Goal: Task Accomplishment & Management: Use online tool/utility

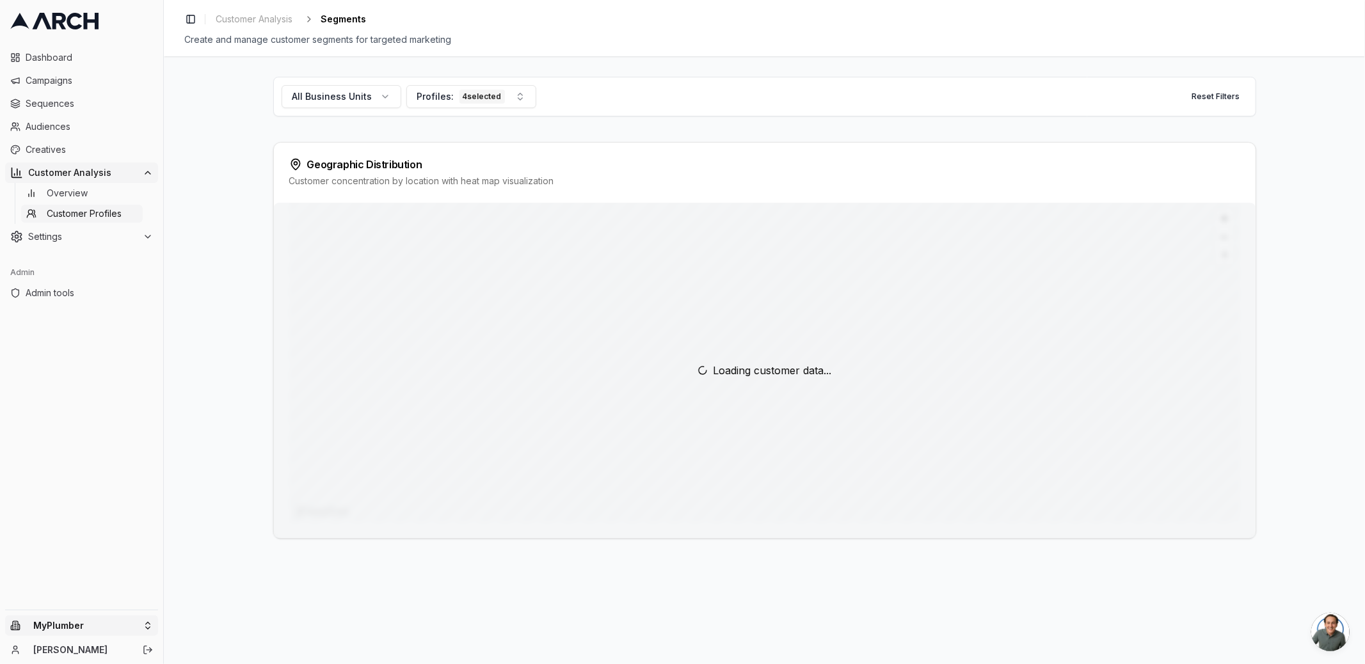
click at [83, 626] on html "Dashboard Campaigns Sequences Audiences Creatives Customer Analysis Overview Cu…" at bounding box center [682, 332] width 1365 height 664
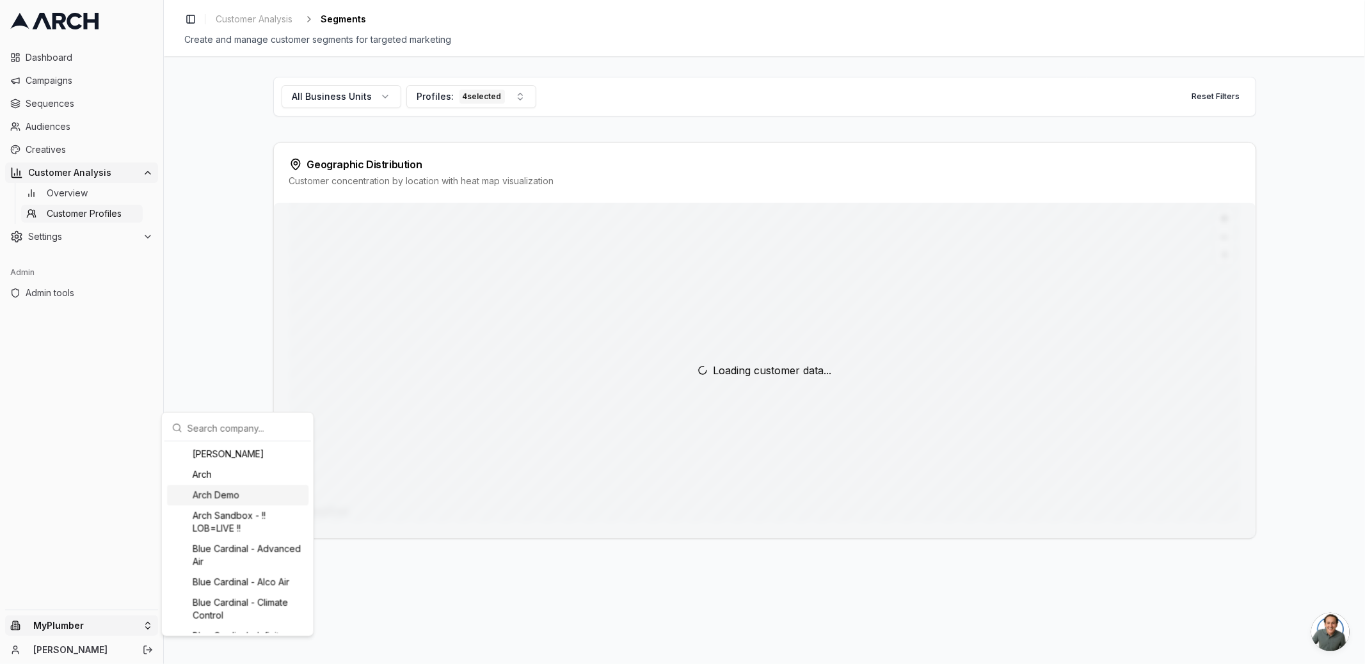
click at [213, 496] on div "Arch Demo" at bounding box center [237, 495] width 141 height 20
click at [77, 486] on html "Dashboard Campaigns Sequences Audiences Creatives Customer Analysis Overview Cu…" at bounding box center [682, 332] width 1365 height 664
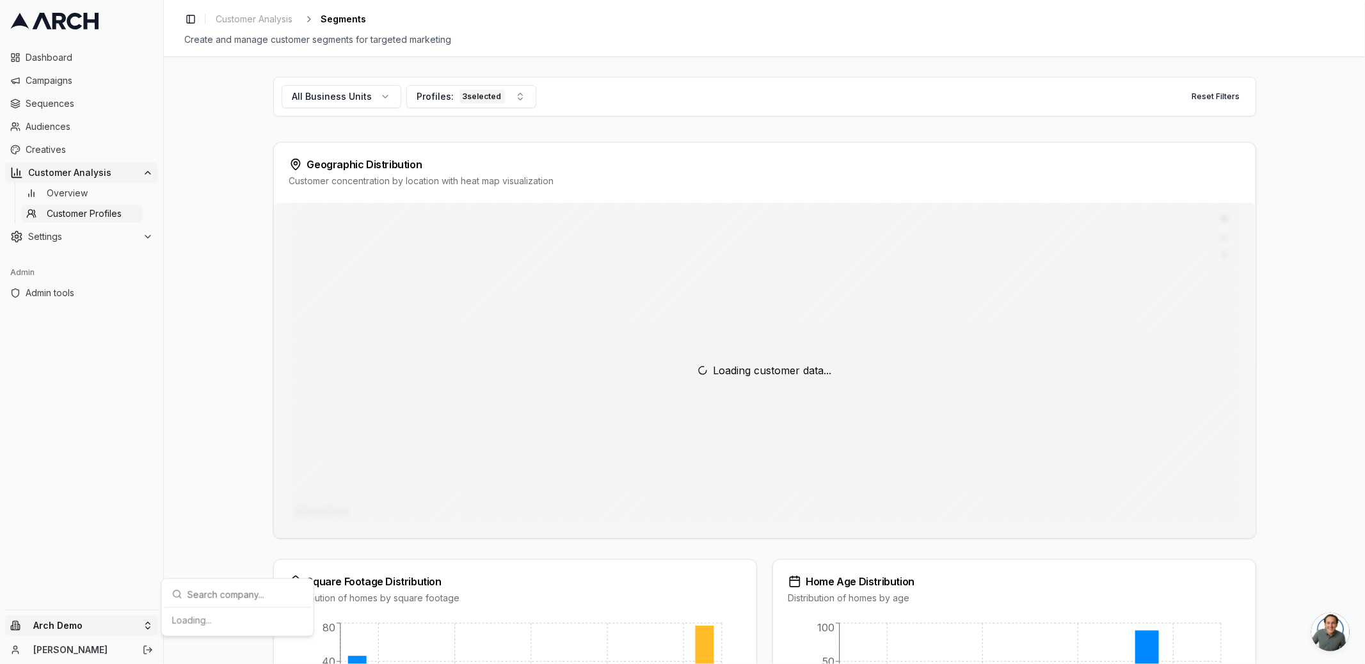
click at [69, 625] on html "Dashboard Campaigns Sequences Audiences Creatives Customer Analysis Overview Cu…" at bounding box center [682, 332] width 1365 height 664
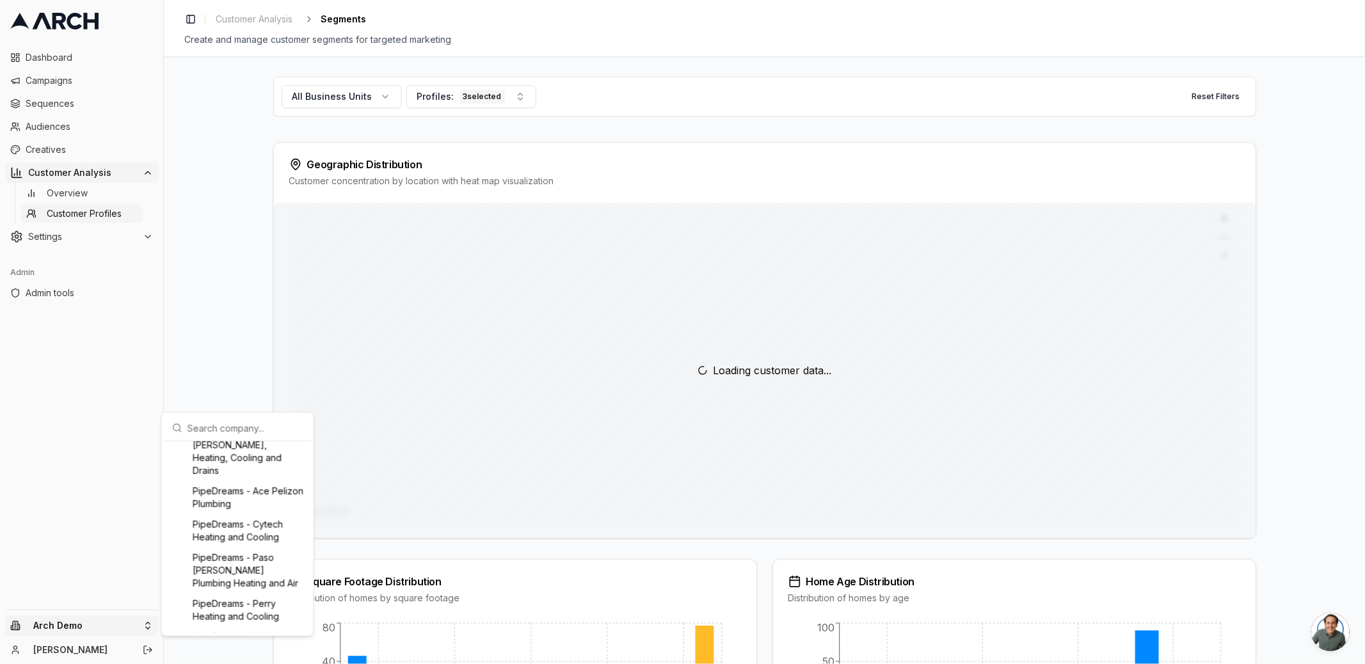
scroll to position [1389, 0]
click at [103, 473] on html "Dashboard Campaigns Sequences Audiences Creatives Customer Analysis Overview Cu…" at bounding box center [682, 332] width 1365 height 664
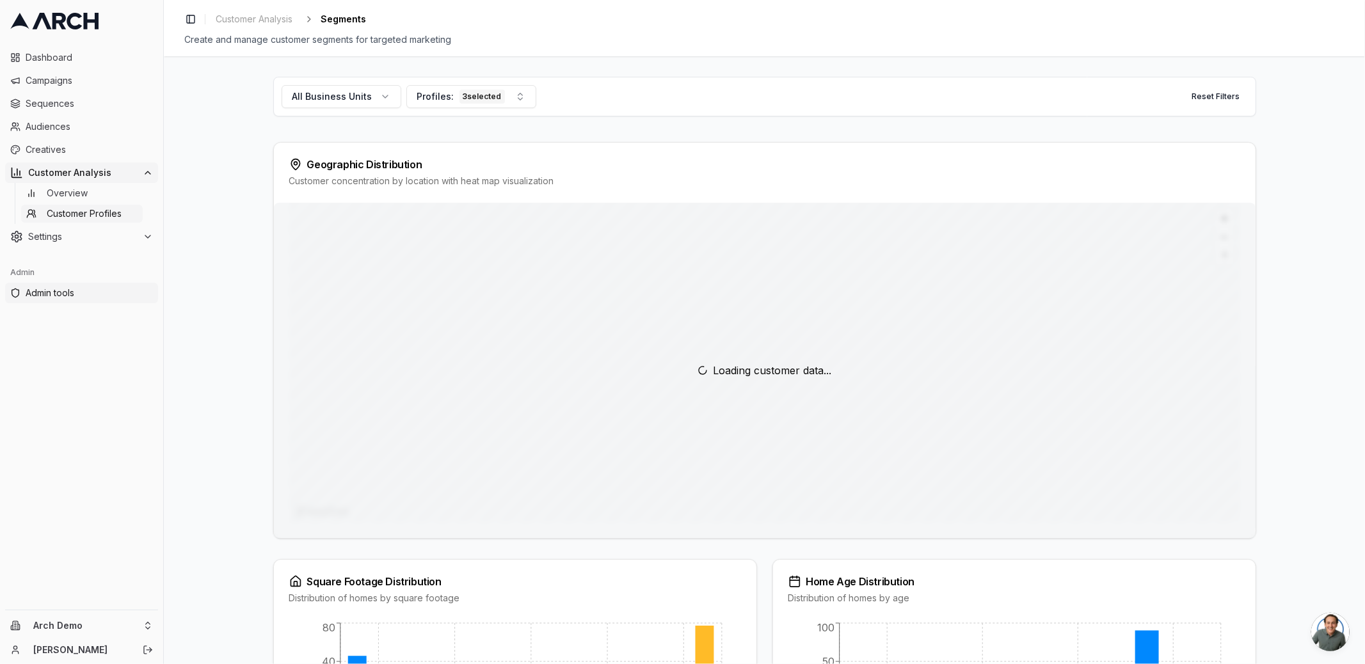
click at [51, 295] on span "Admin tools" at bounding box center [89, 293] width 127 height 13
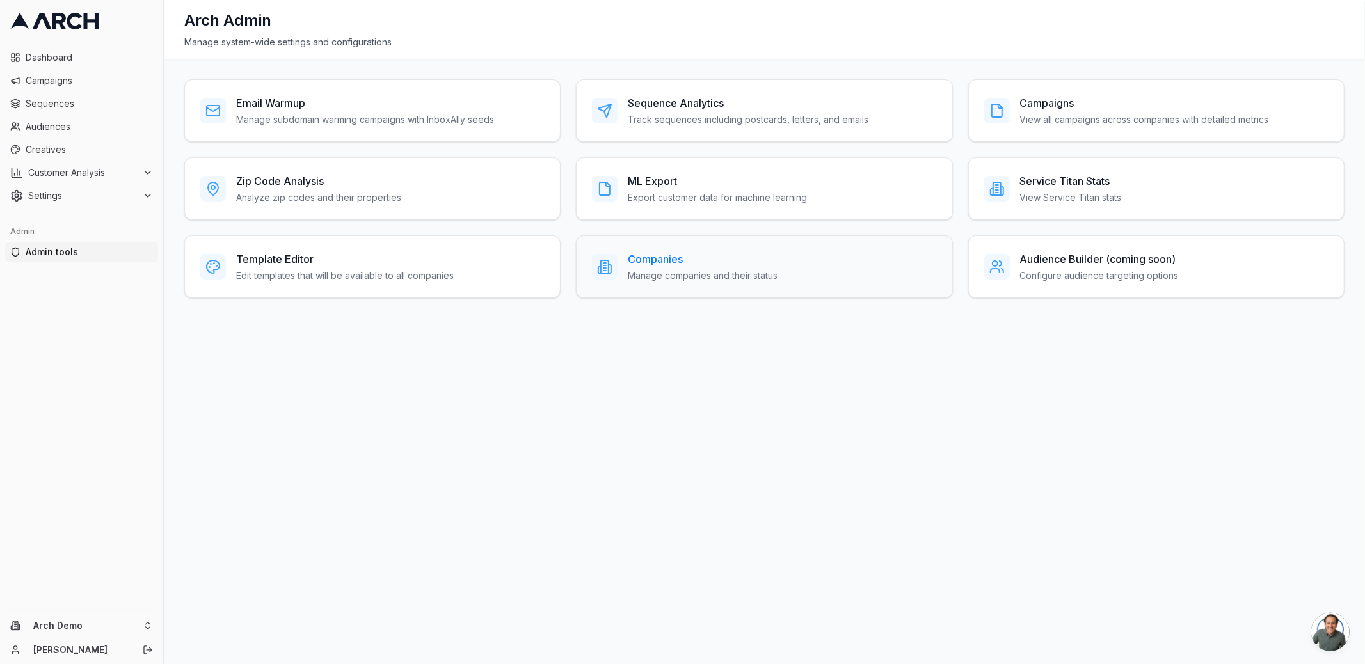
click at [671, 240] on div "Companies Manage companies and their status" at bounding box center [764, 266] width 376 height 63
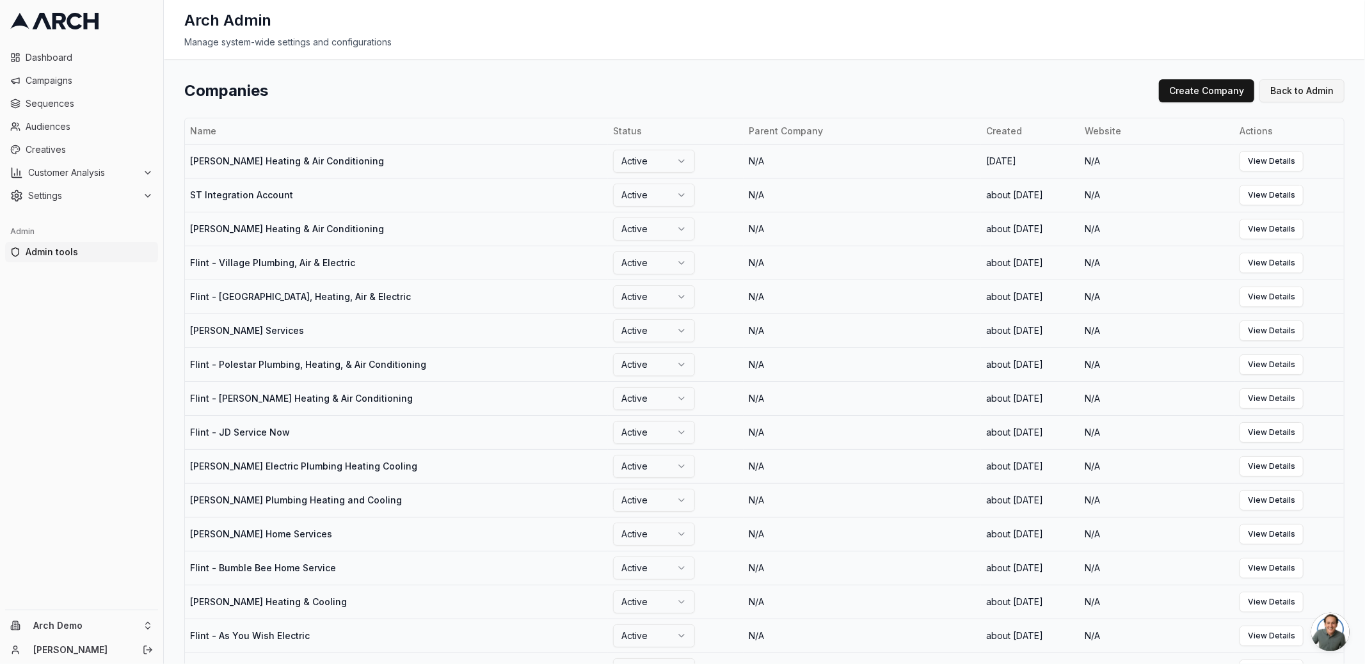
click at [1271, 93] on link "Back to Admin" at bounding box center [1301, 90] width 85 height 23
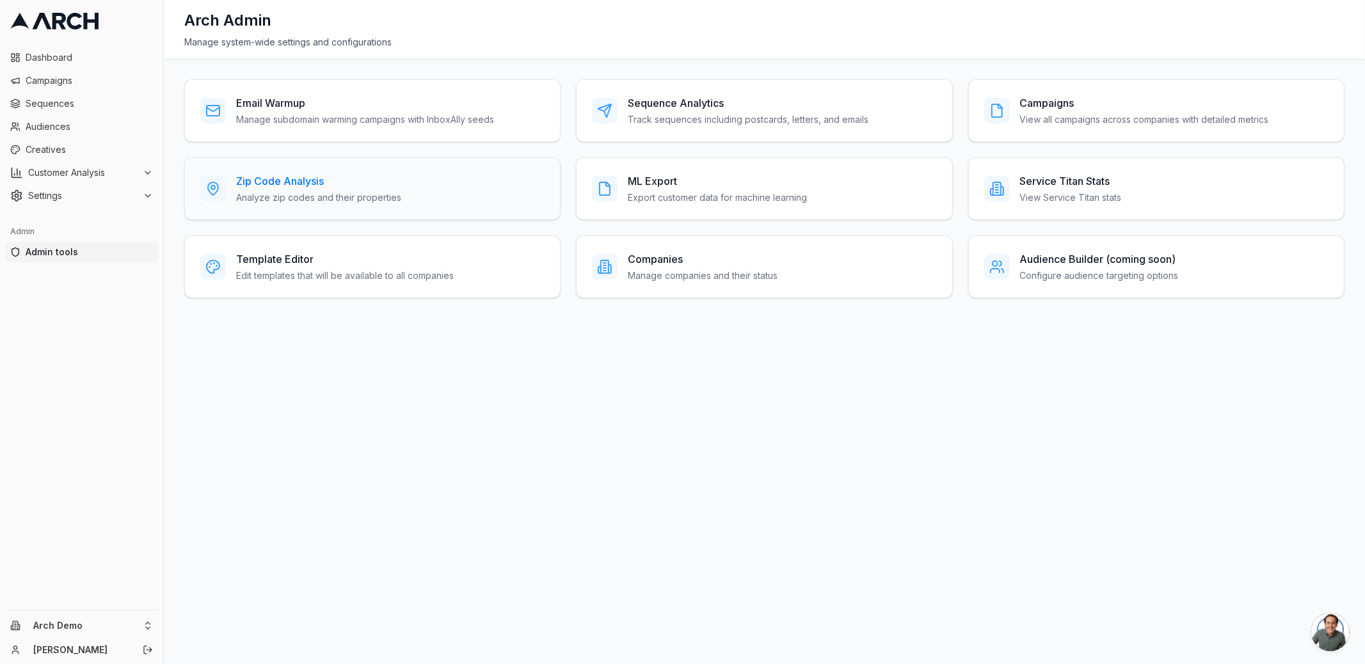
click at [382, 182] on h3 "Zip Code Analysis" at bounding box center [318, 180] width 165 height 15
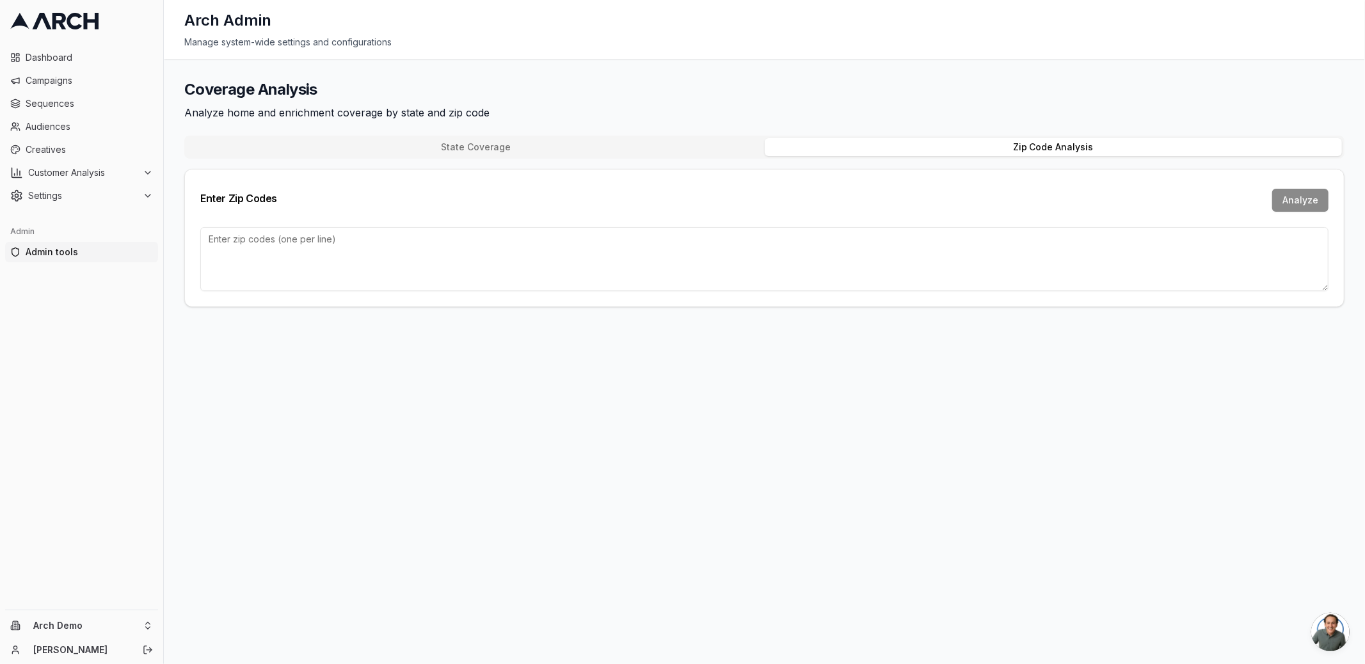
click at [938, 153] on button "Zip Code Analysis" at bounding box center [1054, 147] width 578 height 18
click at [516, 258] on textarea at bounding box center [764, 259] width 1128 height 64
click at [77, 181] on button "Customer Analysis" at bounding box center [81, 173] width 153 height 20
click at [104, 211] on span "Customer Profiles" at bounding box center [84, 213] width 75 height 13
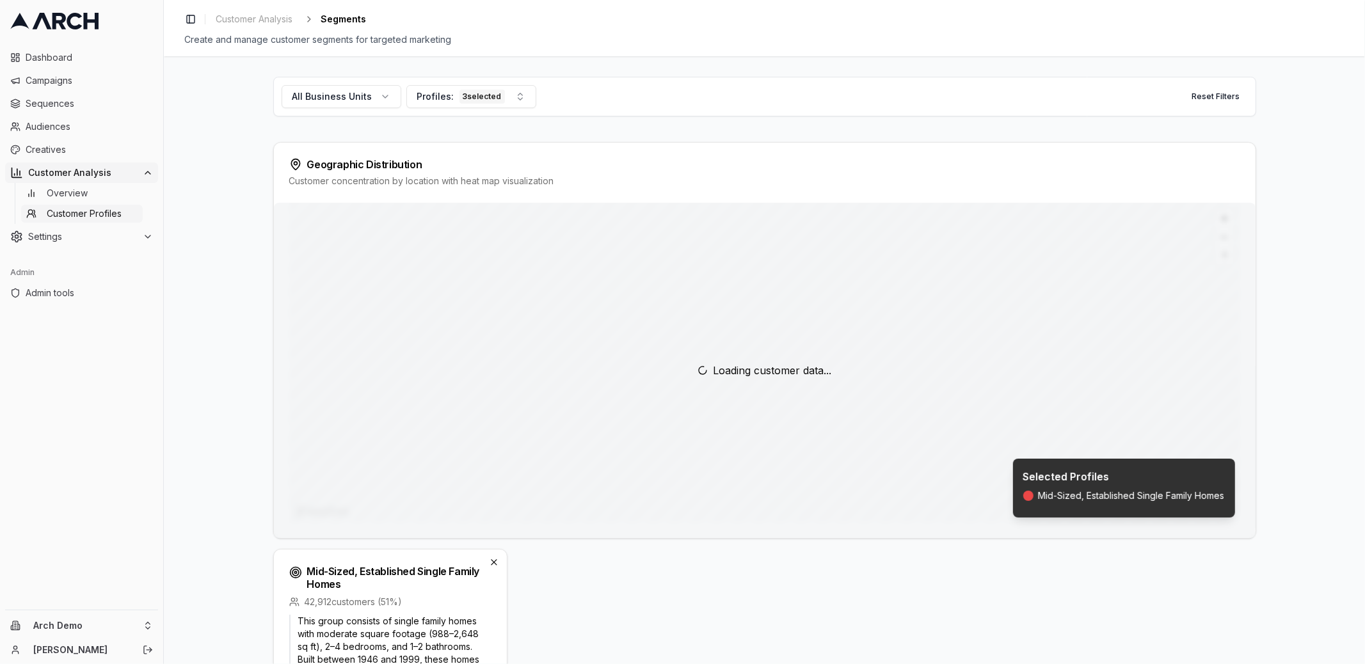
click at [273, 125] on div "All Business Units Profiles: 3 selected Reset Filters Geographic Distribution C…" at bounding box center [764, 673] width 983 height 1193
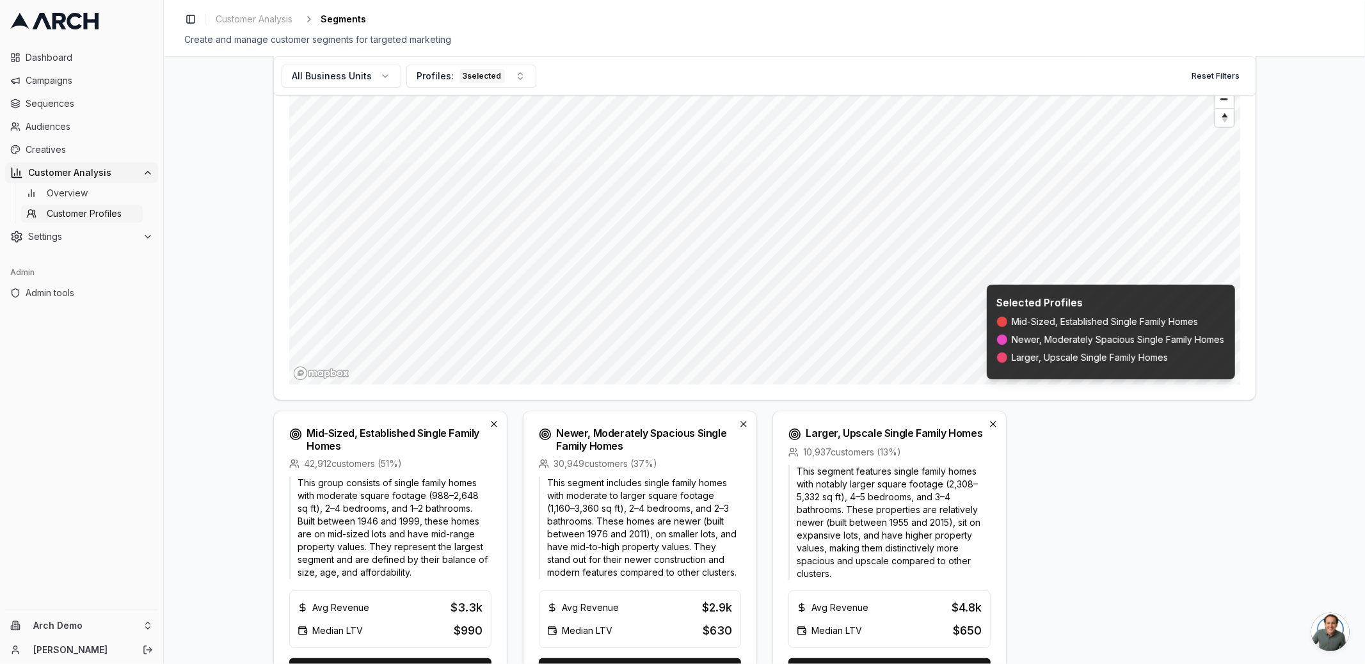
scroll to position [134, 0]
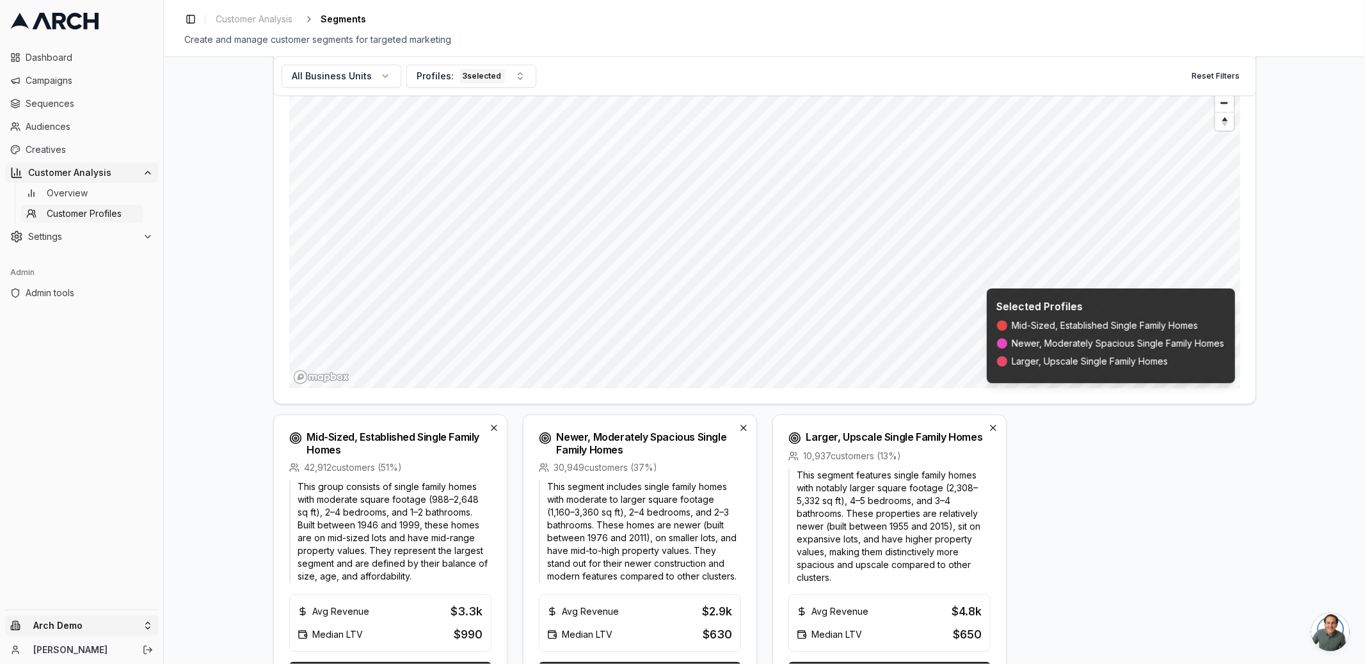
click at [60, 630] on html "Dashboard Campaigns Sequences Audiences Creatives Customer Analysis Overview Cu…" at bounding box center [682, 332] width 1365 height 664
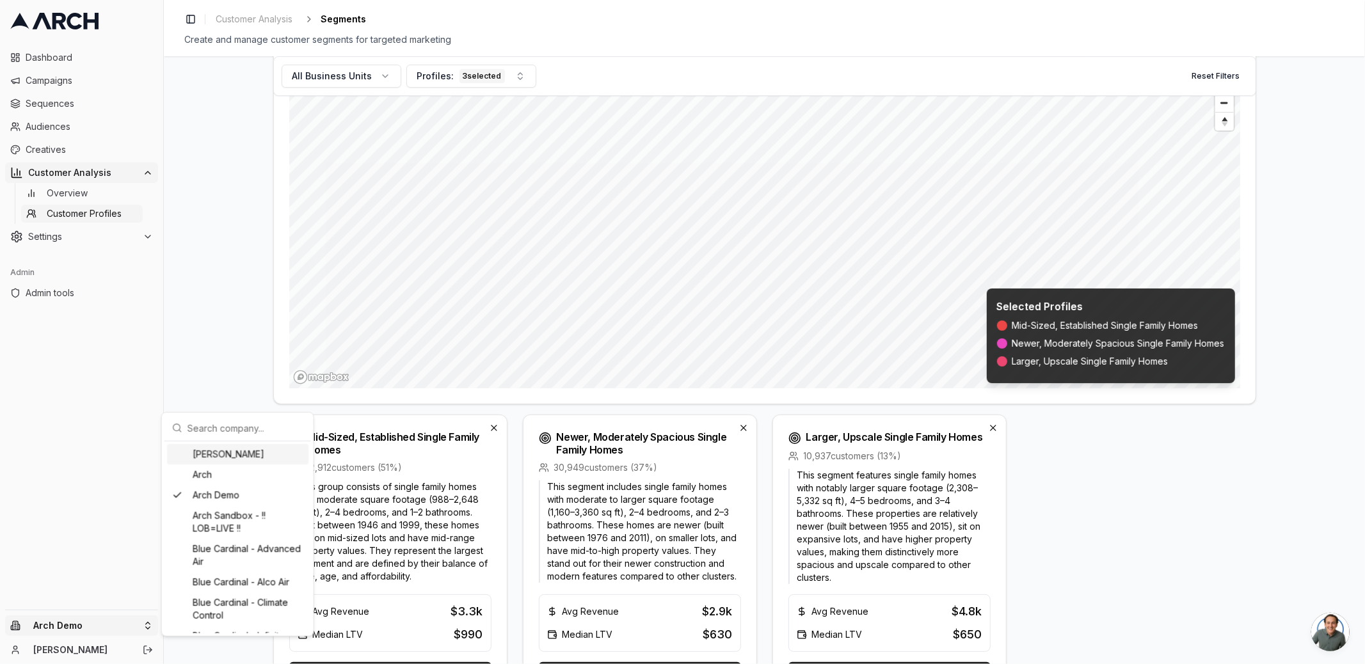
click at [221, 429] on input "text" at bounding box center [245, 428] width 116 height 26
type input "flint"
click at [240, 456] on div "Flint - AAA Service Plumbing" at bounding box center [237, 460] width 141 height 33
click at [45, 71] on html "Dashboard Campaigns Sequences Audiences Creatives Customer Analysis Overview Cu…" at bounding box center [682, 332] width 1365 height 664
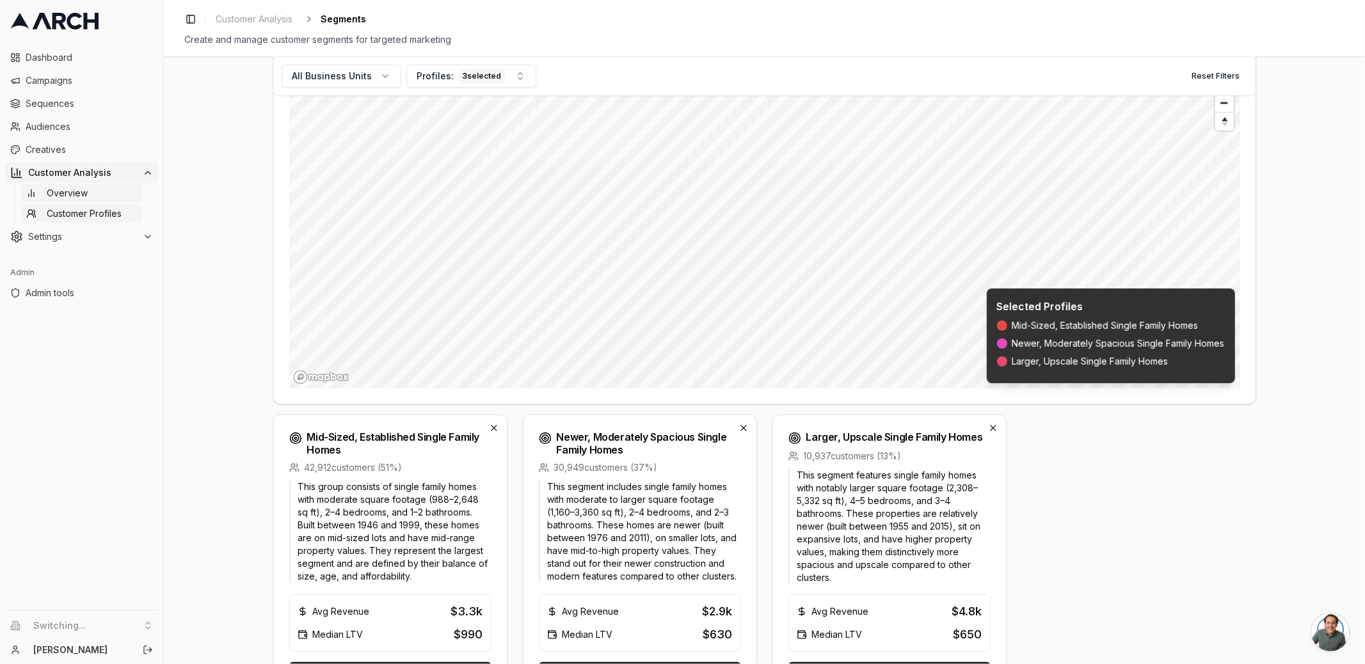
click at [69, 189] on span "Overview" at bounding box center [67, 193] width 41 height 13
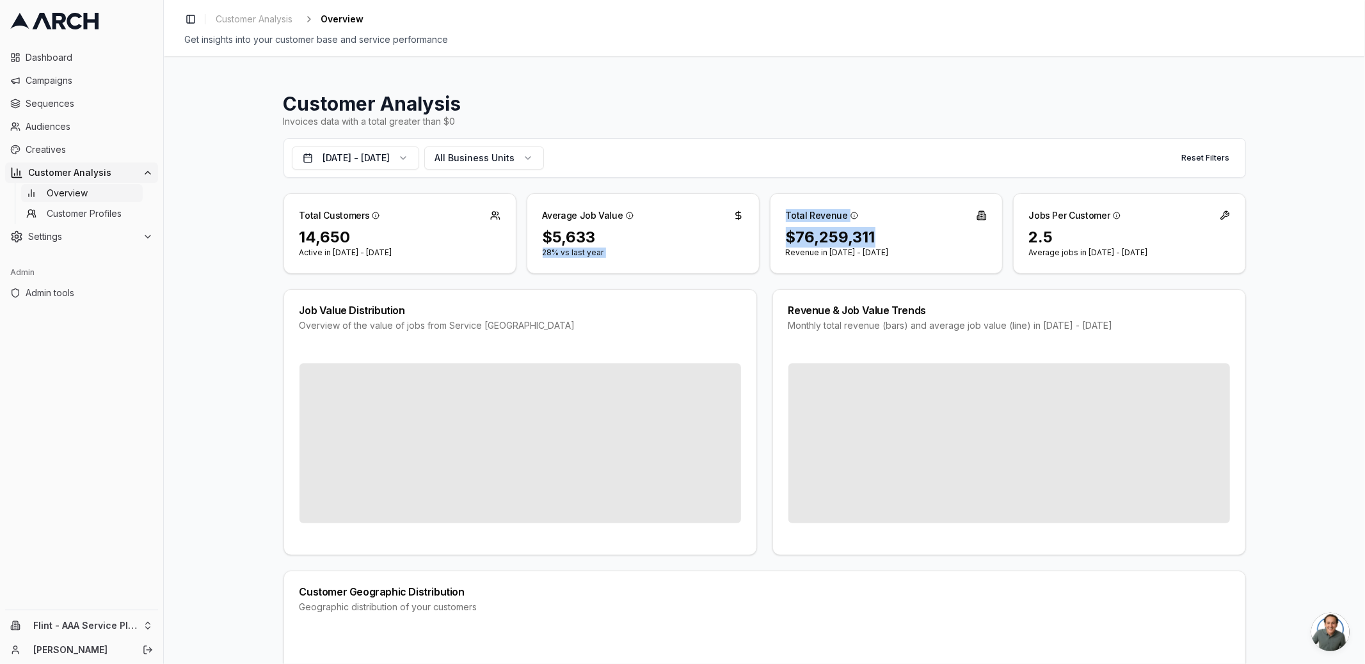
drag, startPoint x: 881, startPoint y: 241, endPoint x: 755, endPoint y: 232, distance: 126.4
click at [755, 232] on div "Total Customers 14,650 Active in Sep 27, 2024 - Sep 26, 2025 Average Job Value …" at bounding box center [764, 233] width 962 height 81
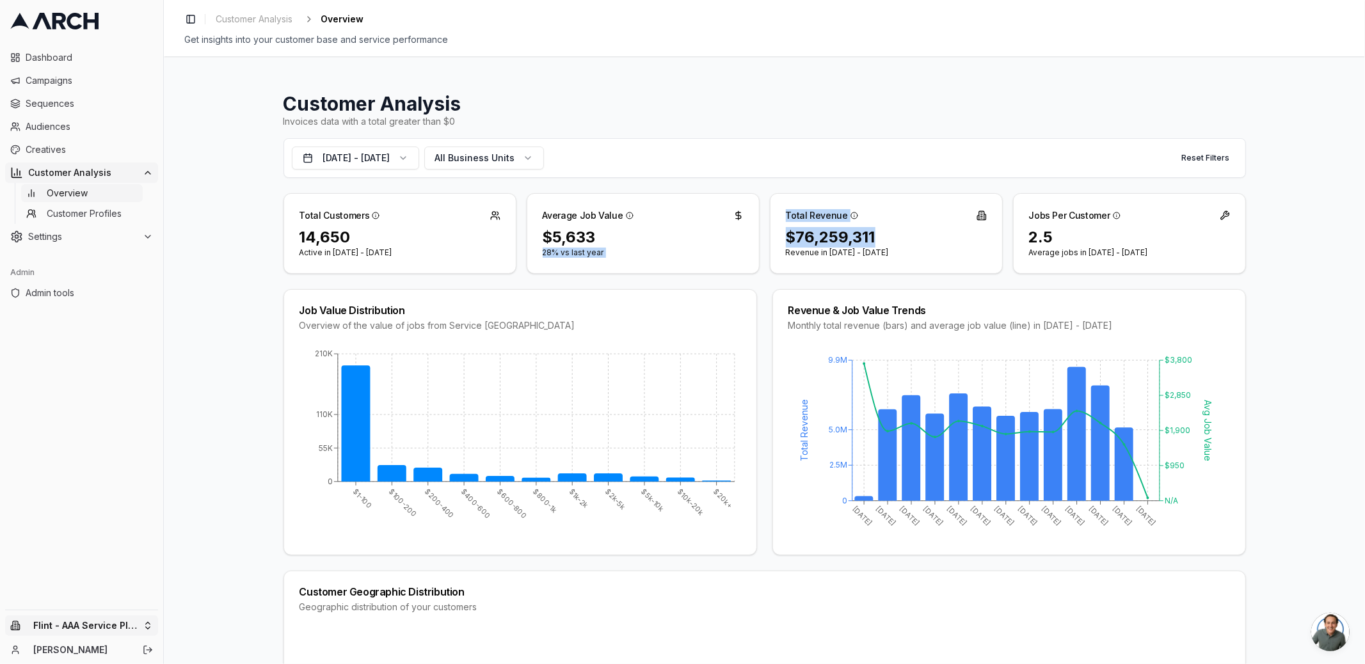
click at [57, 628] on html "Dashboard Campaigns Sequences Audiences Creatives Customer Analysis Overview Cu…" at bounding box center [682, 332] width 1365 height 664
click at [264, 496] on div "Arch Demo" at bounding box center [237, 495] width 141 height 20
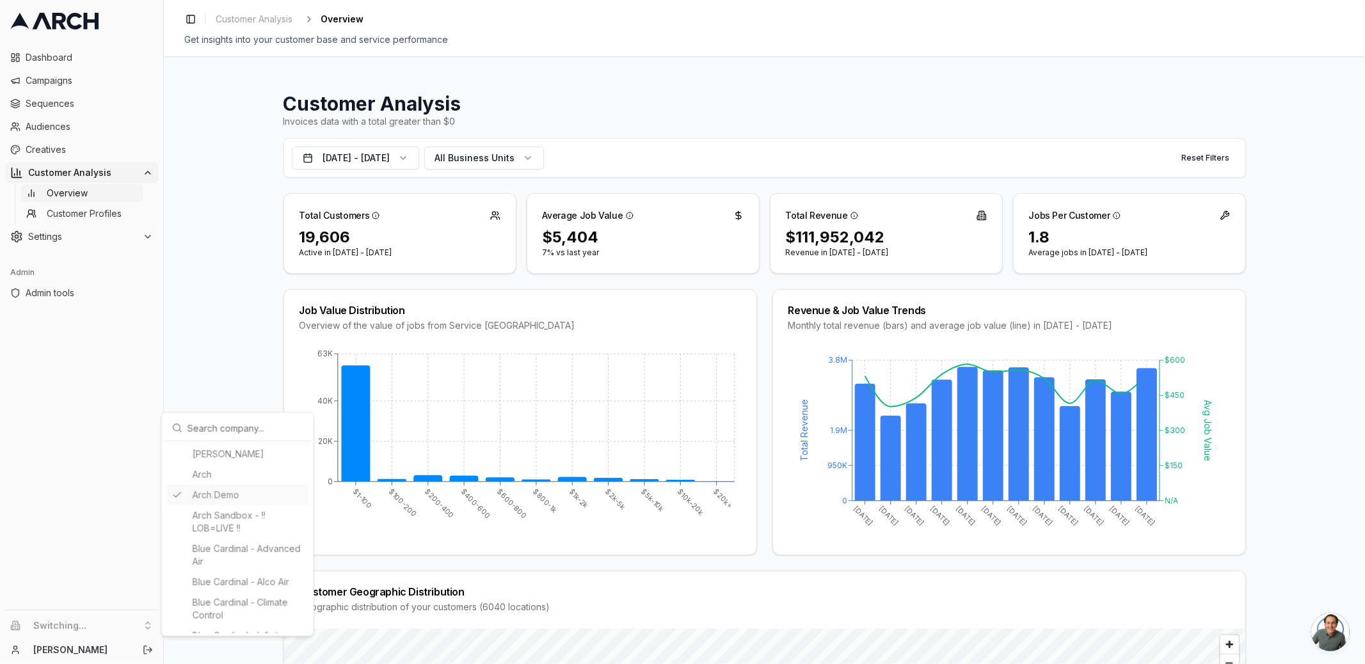
click at [742, 97] on html "Dashboard Campaigns Sequences Audiences Creatives Customer Analysis Overview Cu…" at bounding box center [682, 332] width 1365 height 664
click at [124, 213] on link "Customer Profiles" at bounding box center [82, 214] width 122 height 18
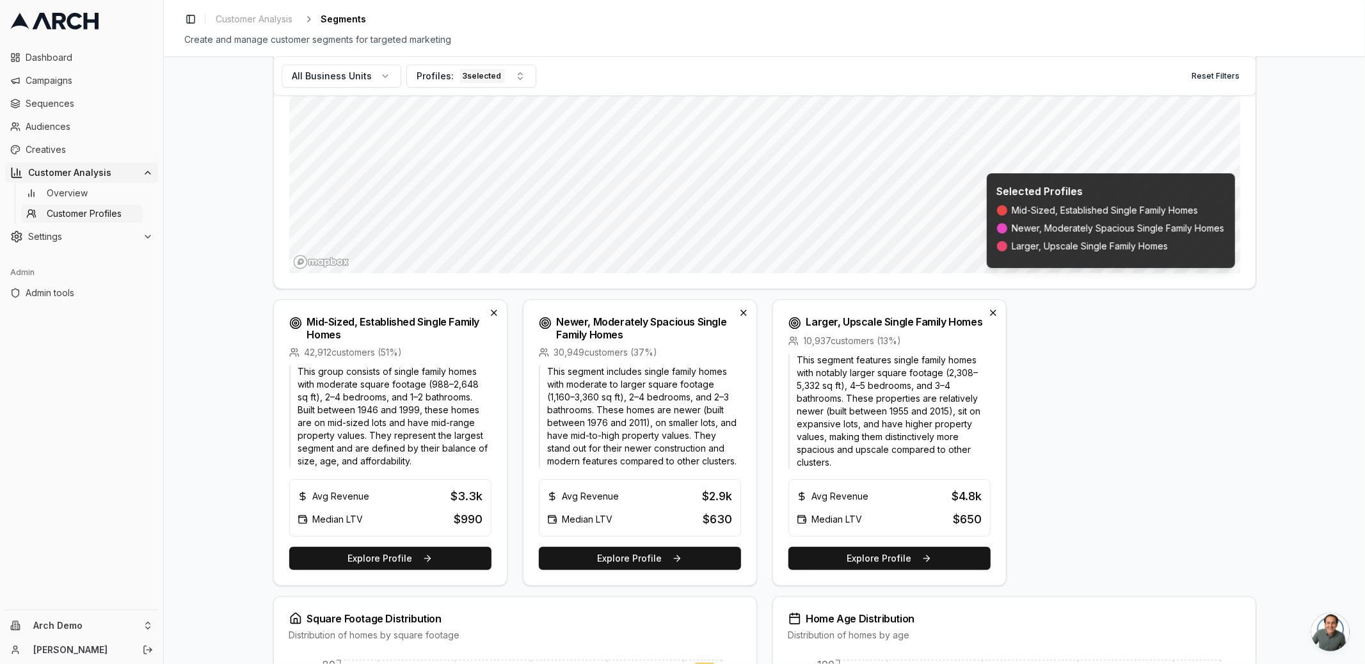
scroll to position [252, 0]
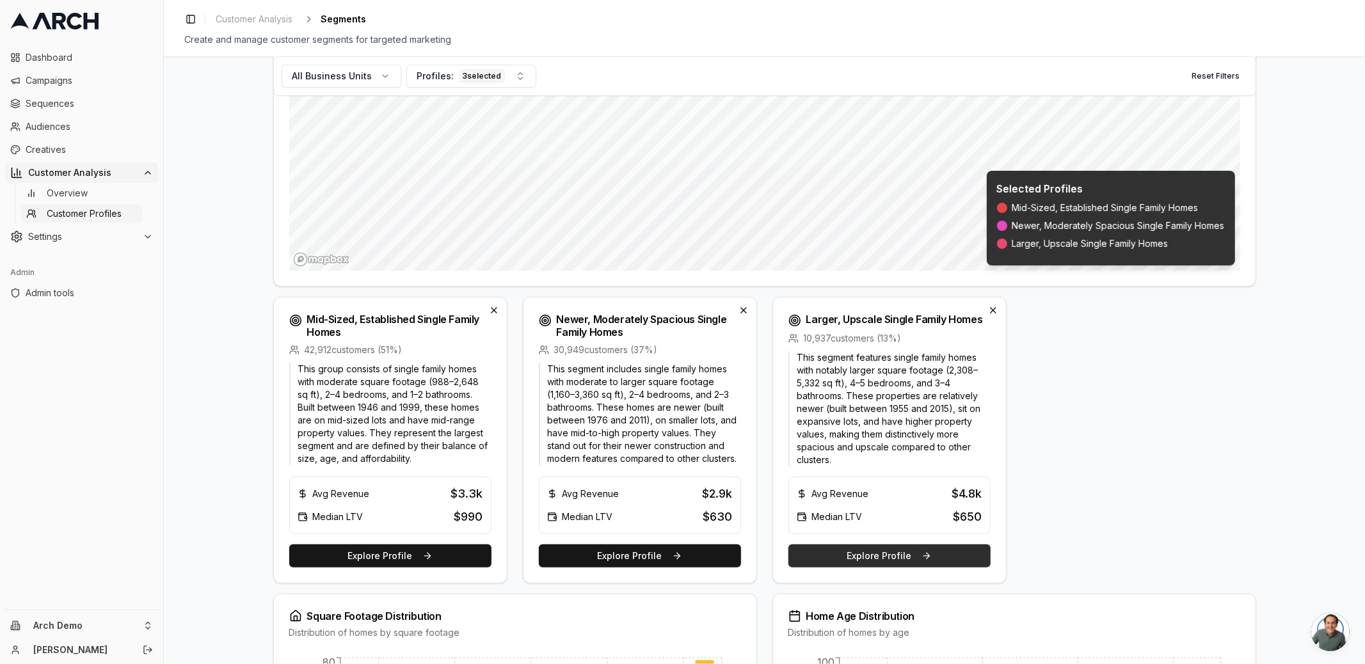
click at [874, 554] on button "Explore Profile" at bounding box center [889, 555] width 202 height 23
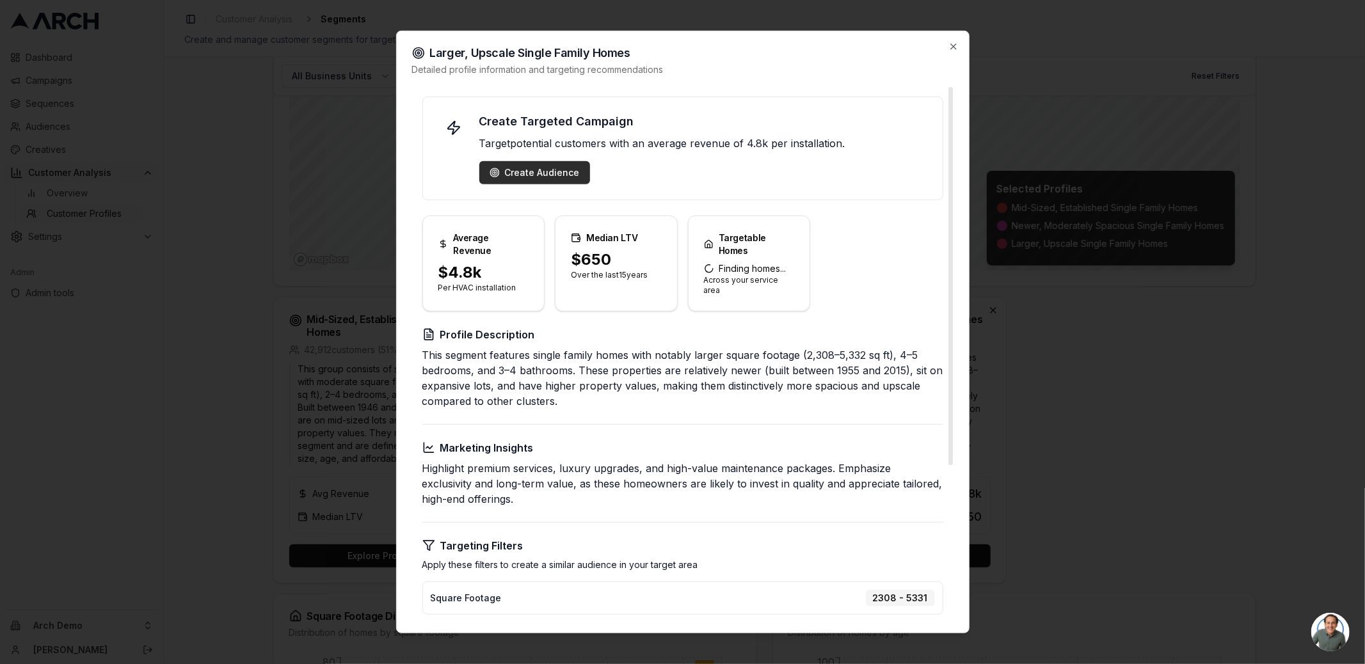
click at [516, 171] on div "Create Audience" at bounding box center [534, 172] width 90 height 13
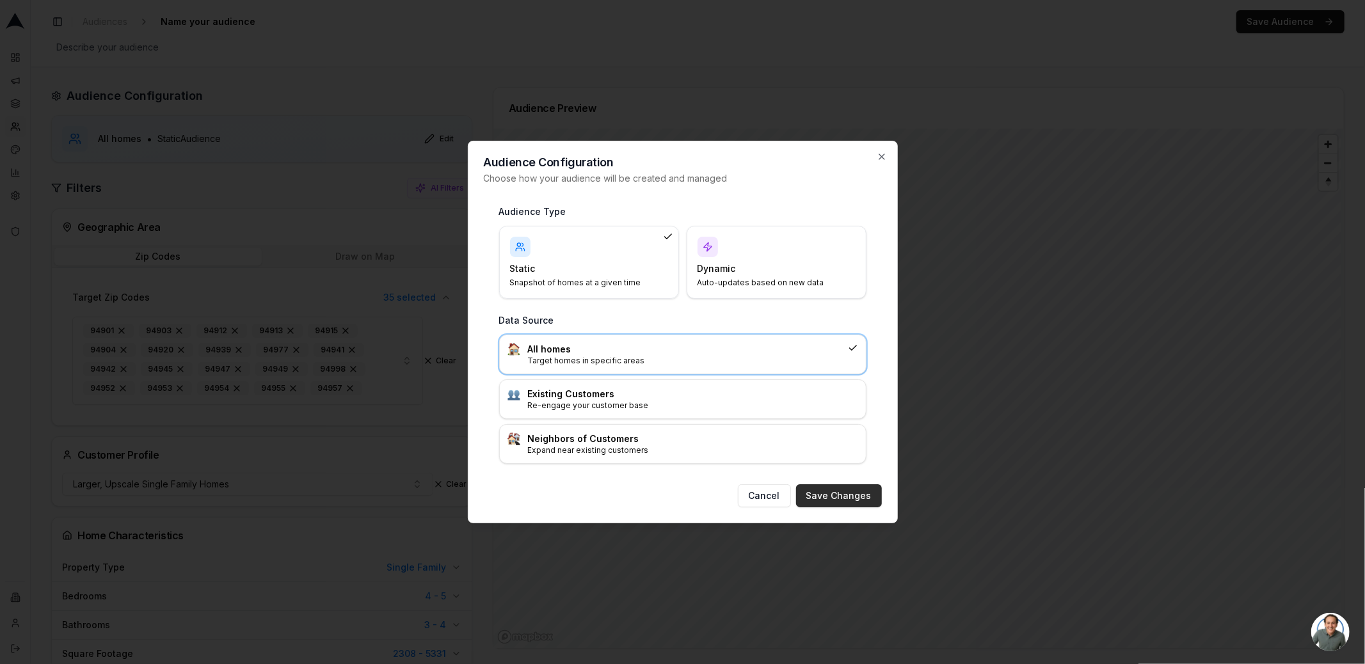
click at [862, 498] on button "Save Changes" at bounding box center [839, 495] width 86 height 23
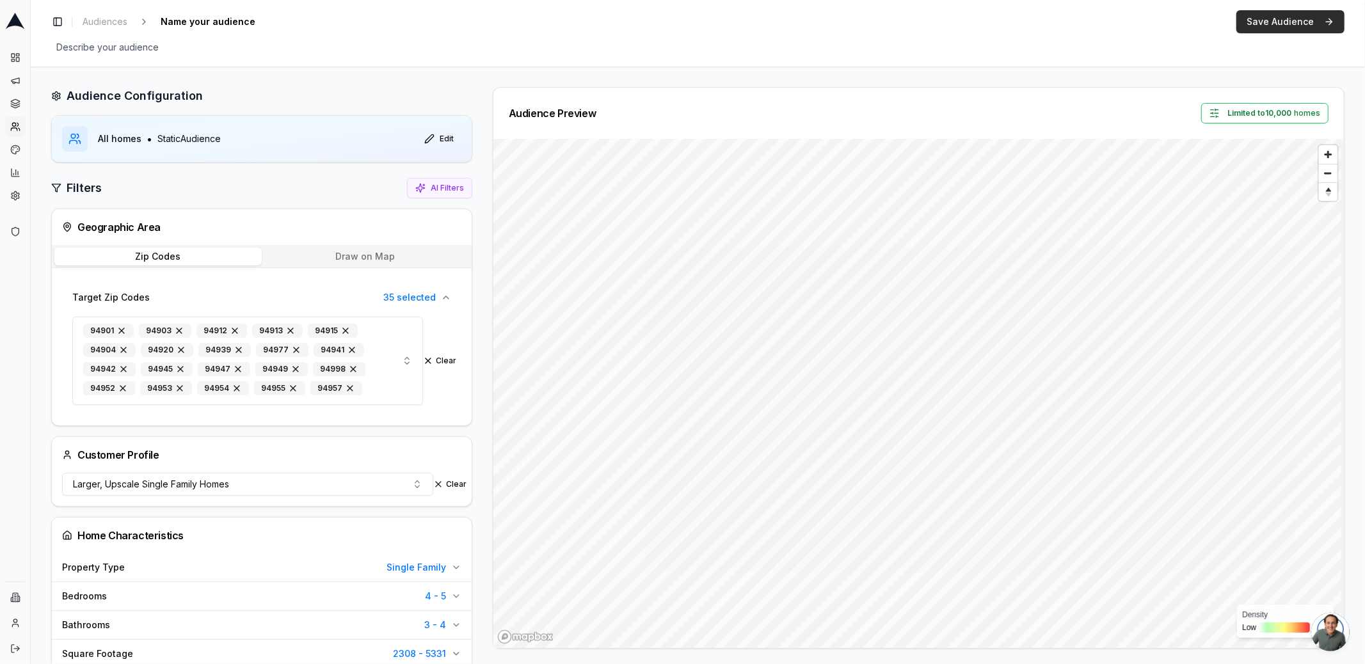
click at [1276, 22] on button "Save Audience" at bounding box center [1290, 21] width 108 height 23
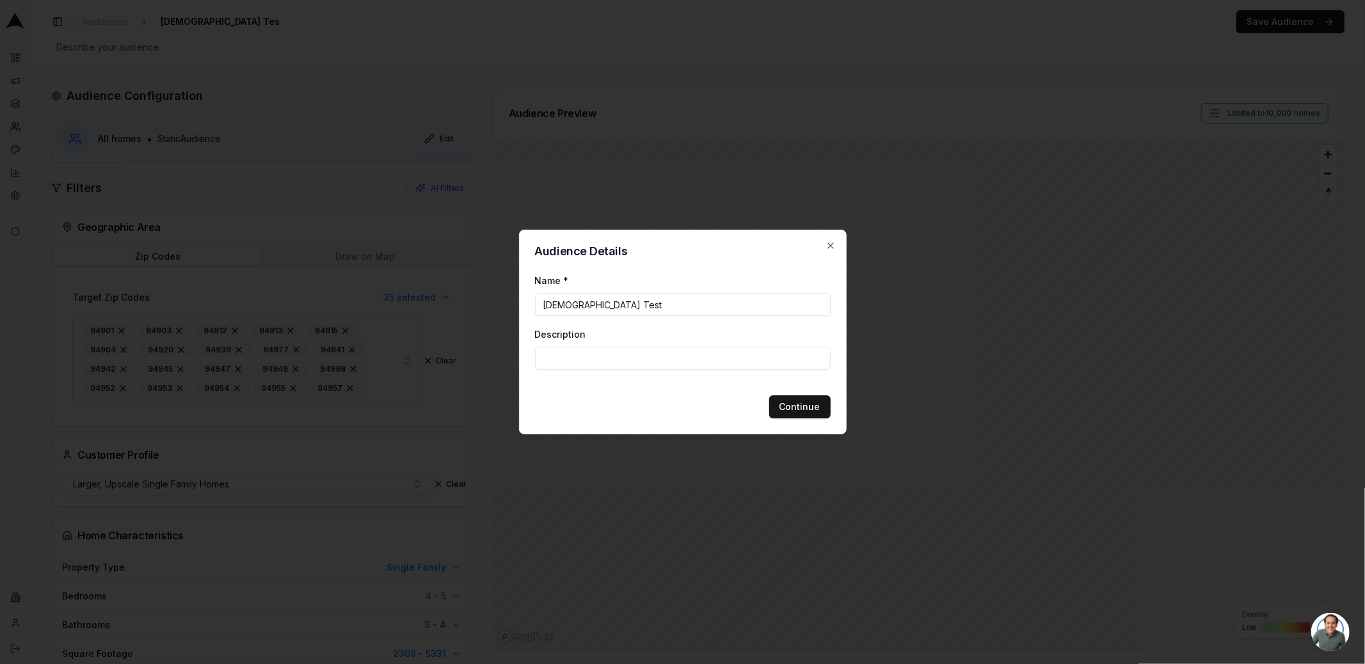
type input "Christ Test"
click at [820, 412] on button "Continue" at bounding box center [799, 406] width 61 height 23
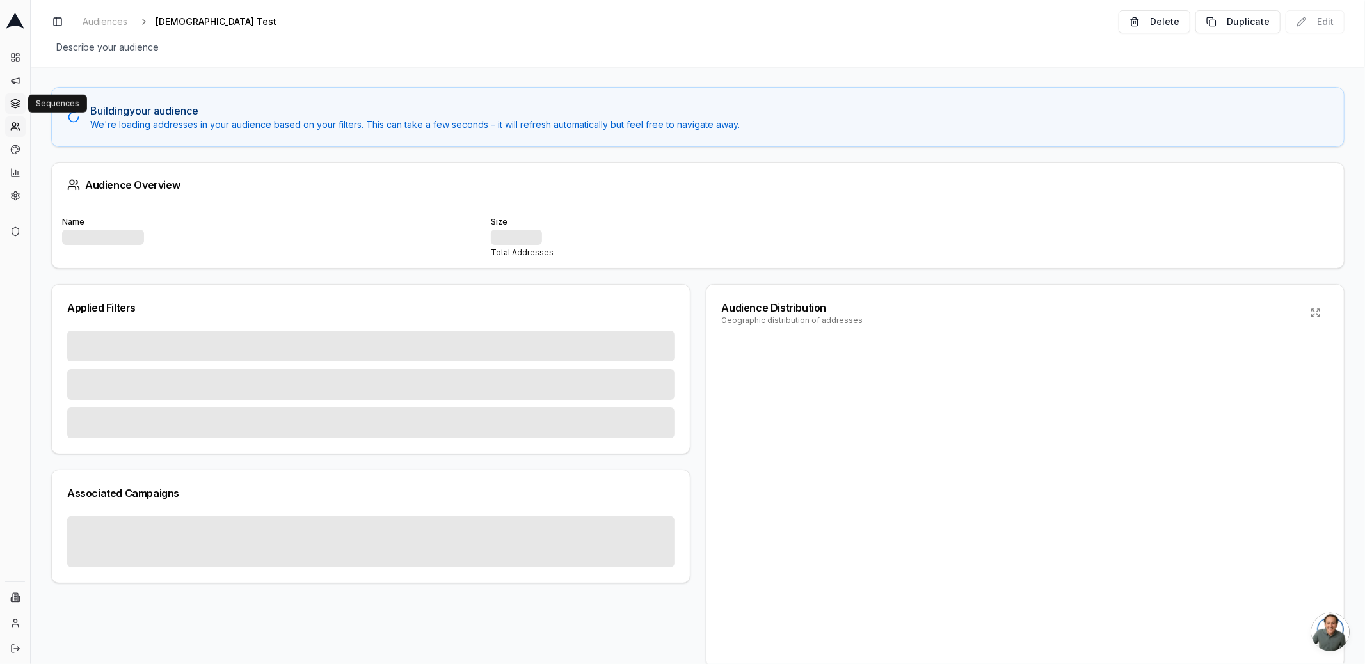
click at [13, 105] on icon at bounding box center [15, 105] width 8 height 2
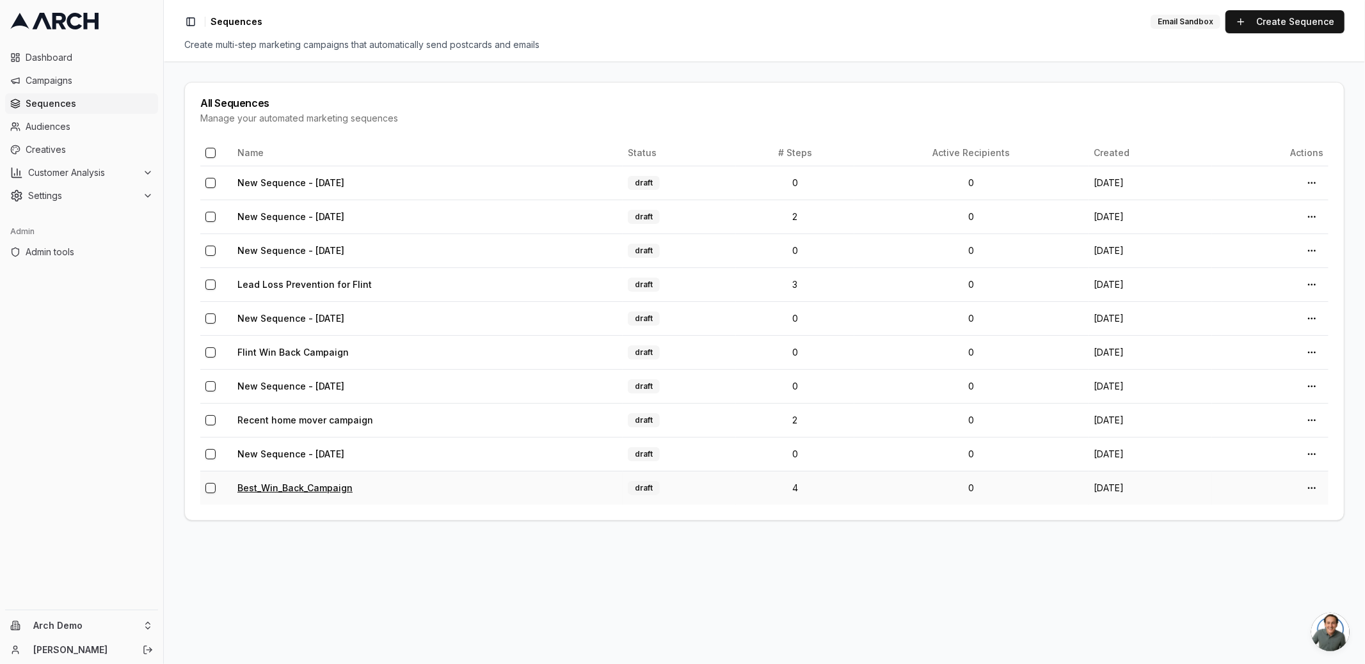
click at [300, 487] on link "Best_Win_Back_Campaign" at bounding box center [294, 487] width 115 height 11
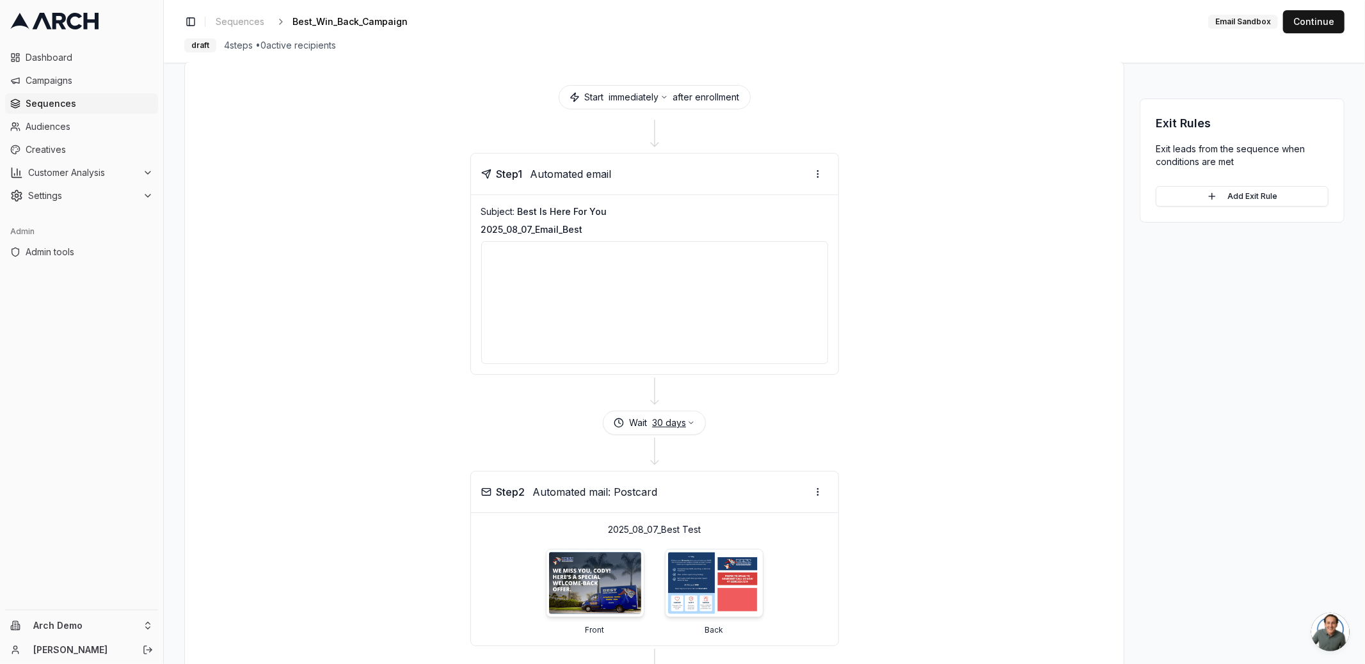
scroll to position [643, 0]
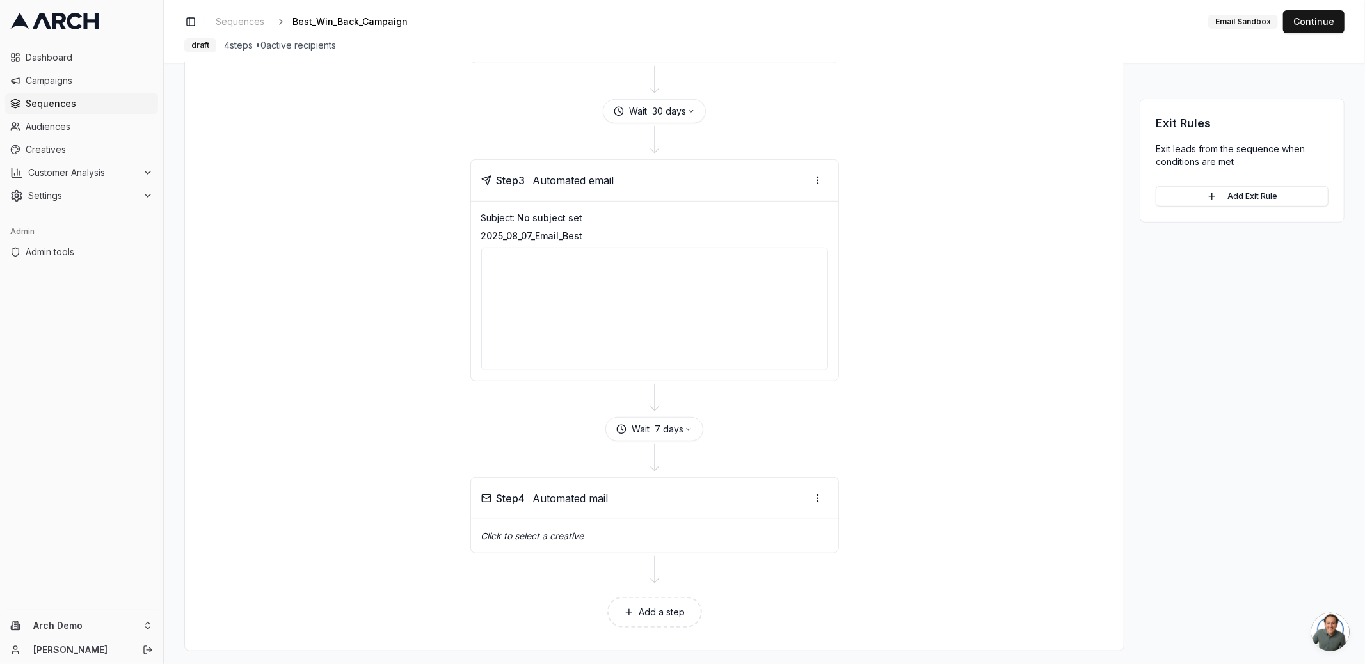
click at [661, 607] on button "Add a step" at bounding box center [654, 612] width 95 height 31
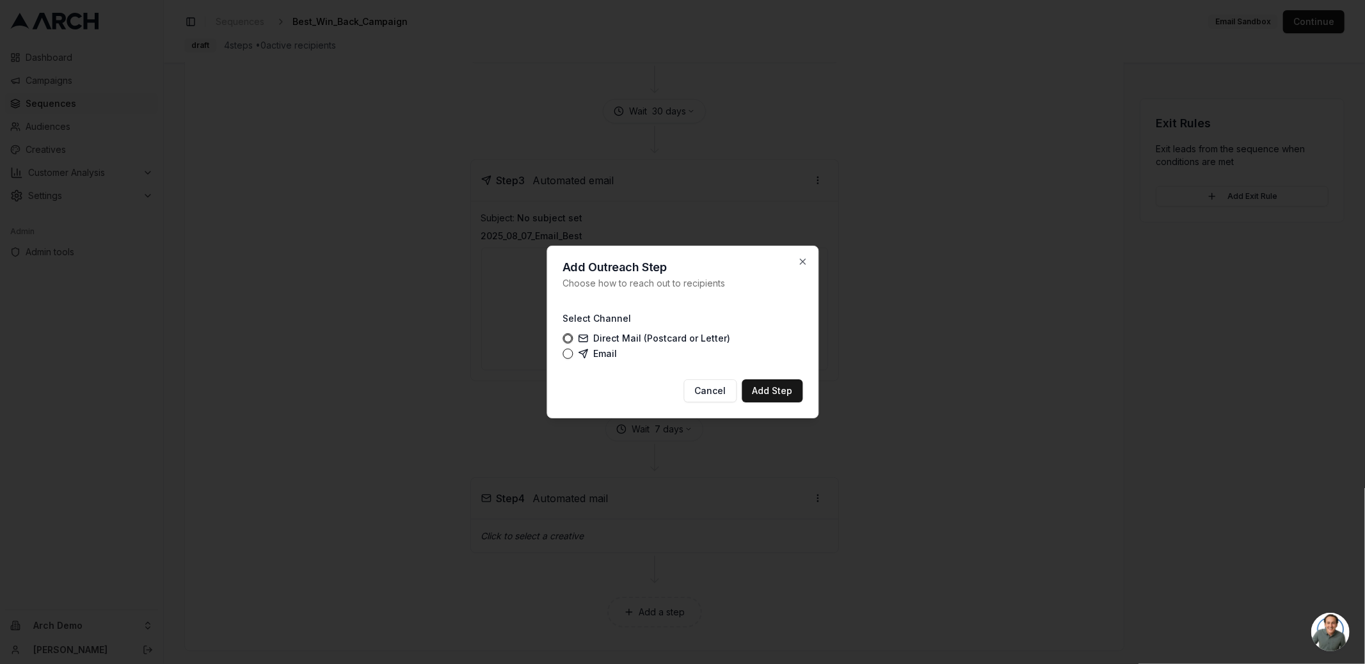
click at [612, 352] on label "Email" at bounding box center [597, 354] width 39 height 10
click at [573, 352] on button "Email" at bounding box center [567, 354] width 10 height 10
click at [571, 339] on button "Direct Mail (Postcard or Letter)" at bounding box center [567, 338] width 10 height 10
click at [569, 349] on button "Email" at bounding box center [567, 354] width 10 height 10
click at [805, 262] on icon "button" at bounding box center [802, 262] width 10 height 10
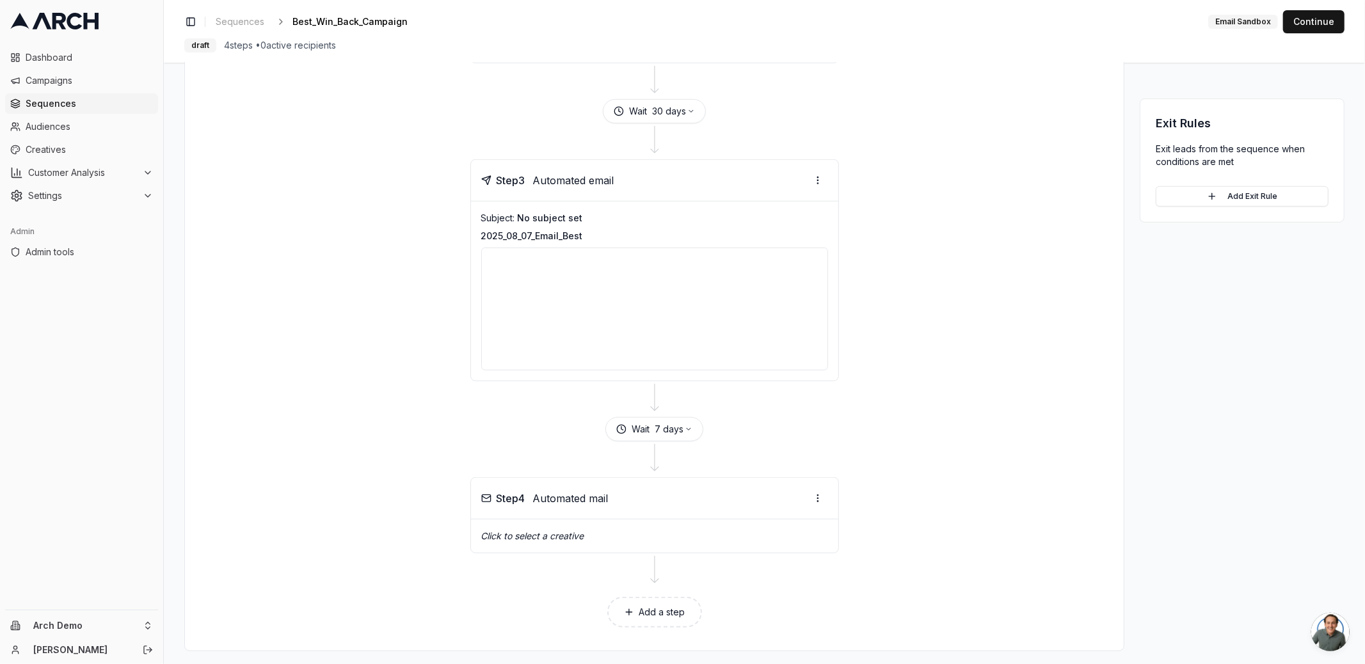
scroll to position [0, 0]
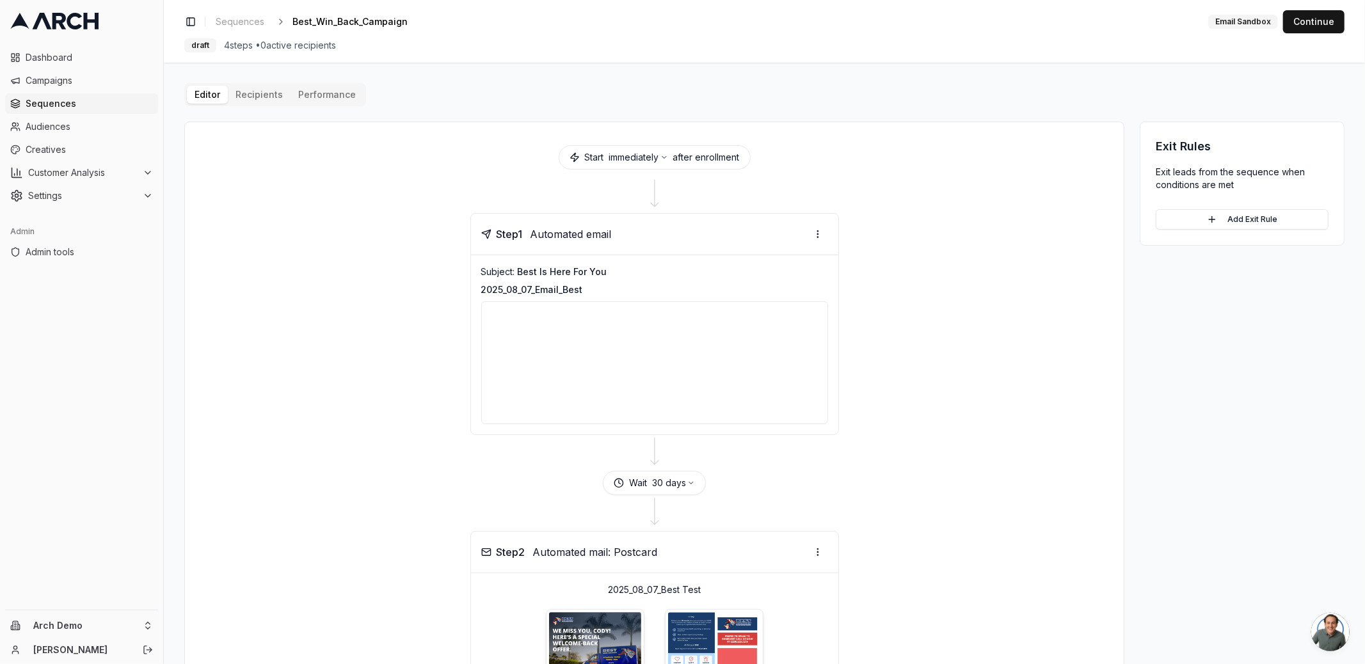
click at [327, 90] on button "Performance" at bounding box center [326, 95] width 73 height 18
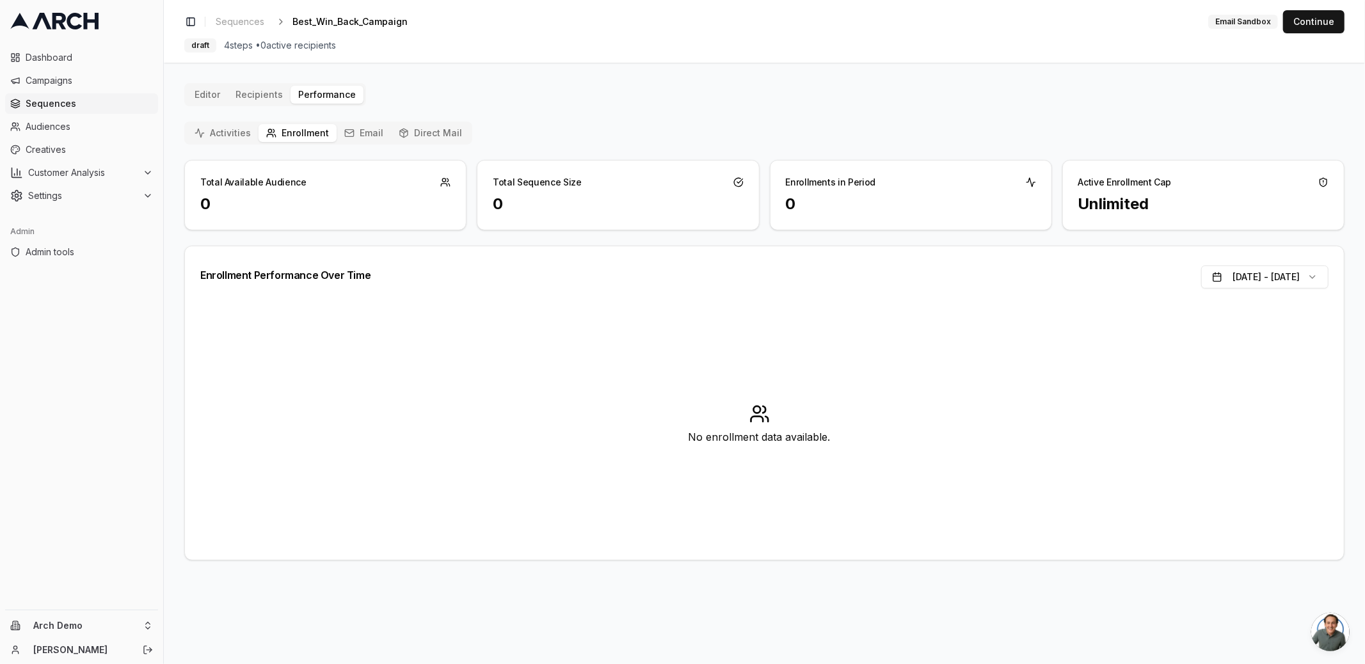
click at [51, 102] on span "Sequences" at bounding box center [89, 103] width 127 height 13
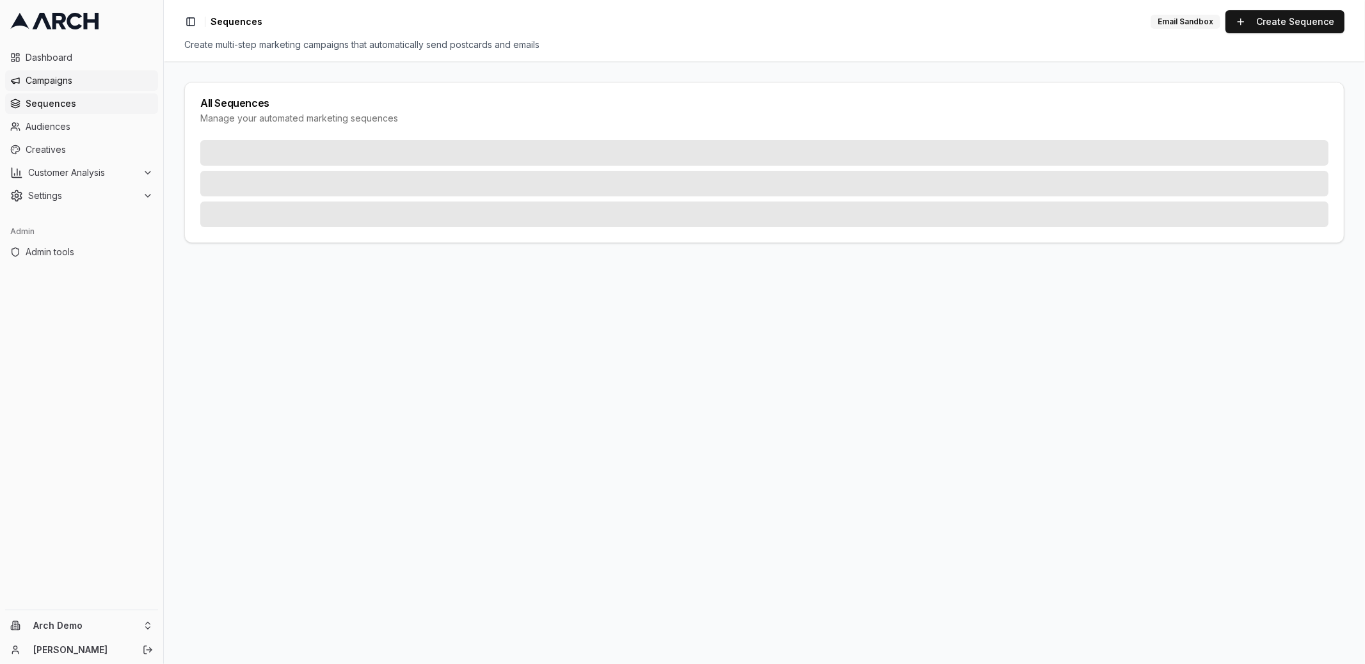
click at [47, 82] on span "Campaigns" at bounding box center [89, 80] width 127 height 13
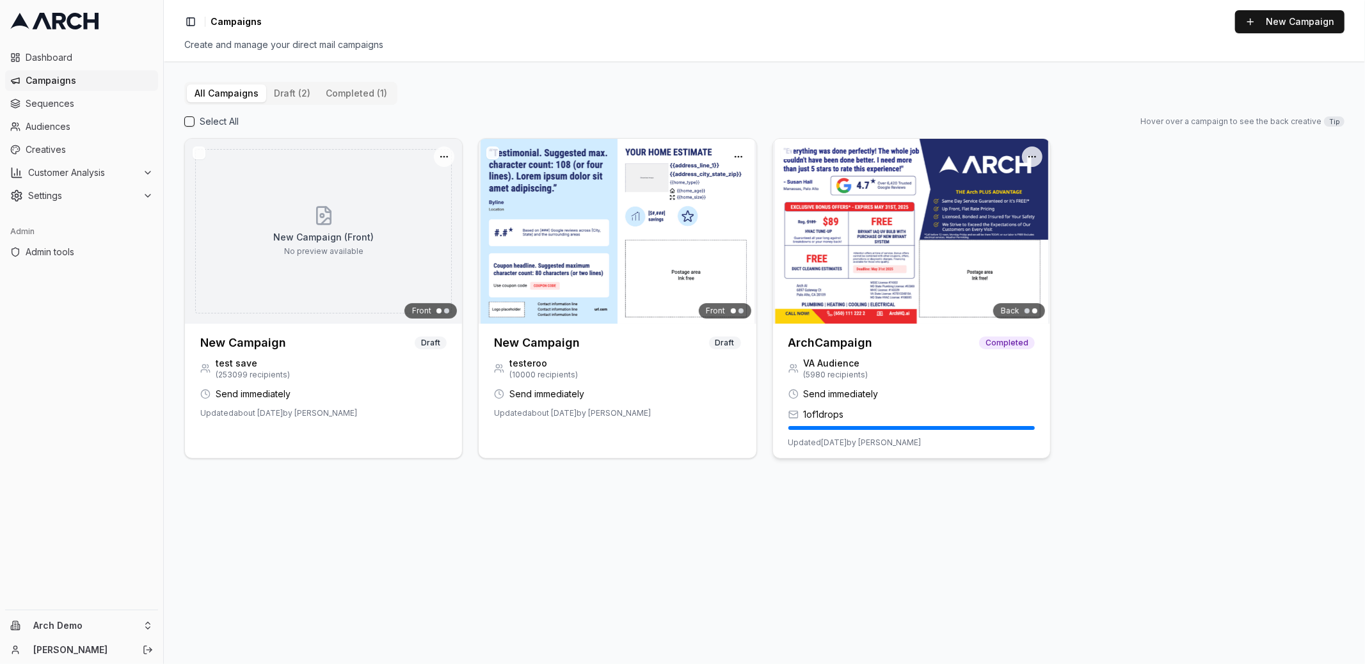
click at [853, 351] on h3 "ArchCampaign" at bounding box center [830, 343] width 84 height 18
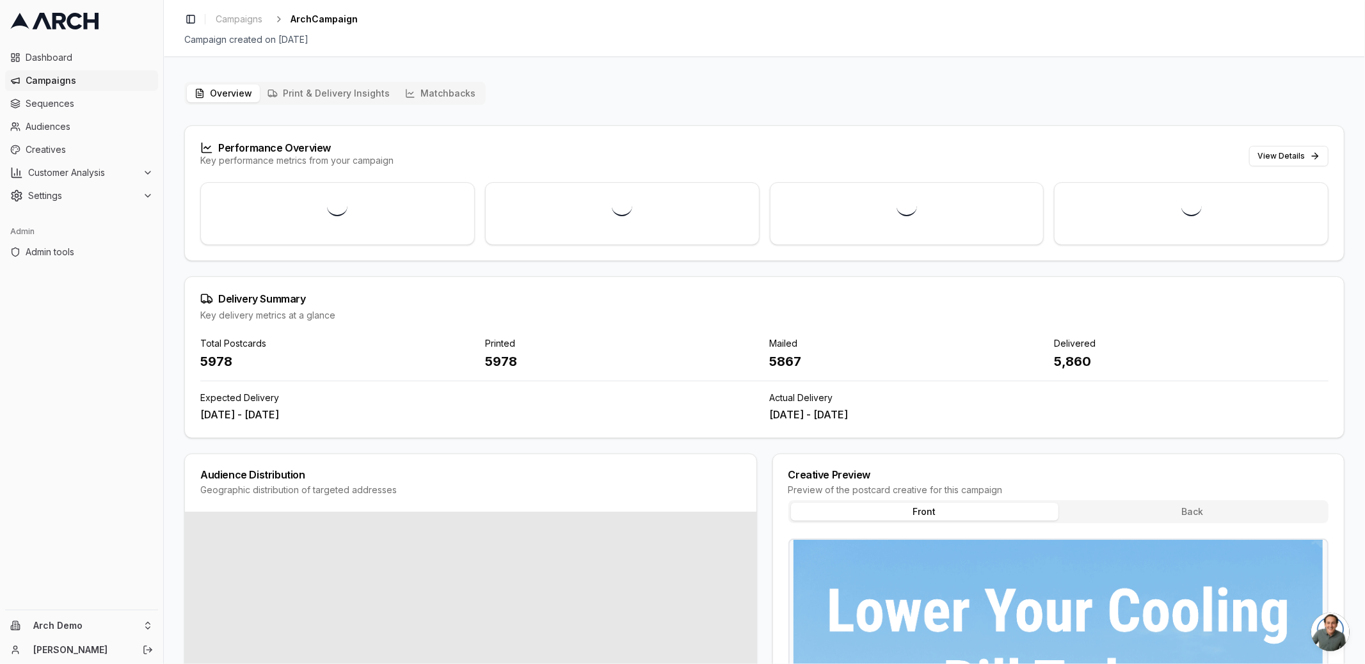
click at [452, 98] on button "Matchbacks" at bounding box center [440, 93] width 86 height 18
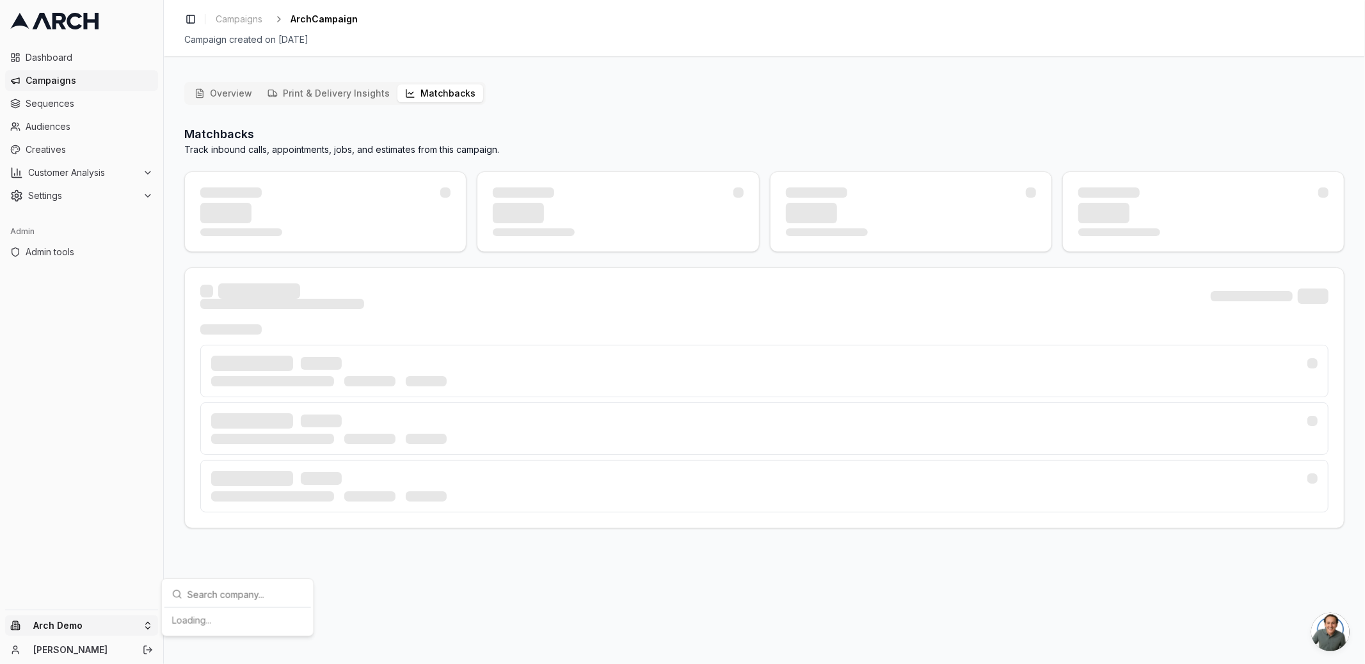
click at [69, 624] on html "Dashboard Campaigns Sequences Audiences Creatives Customer Analysis Settings Ad…" at bounding box center [682, 332] width 1365 height 664
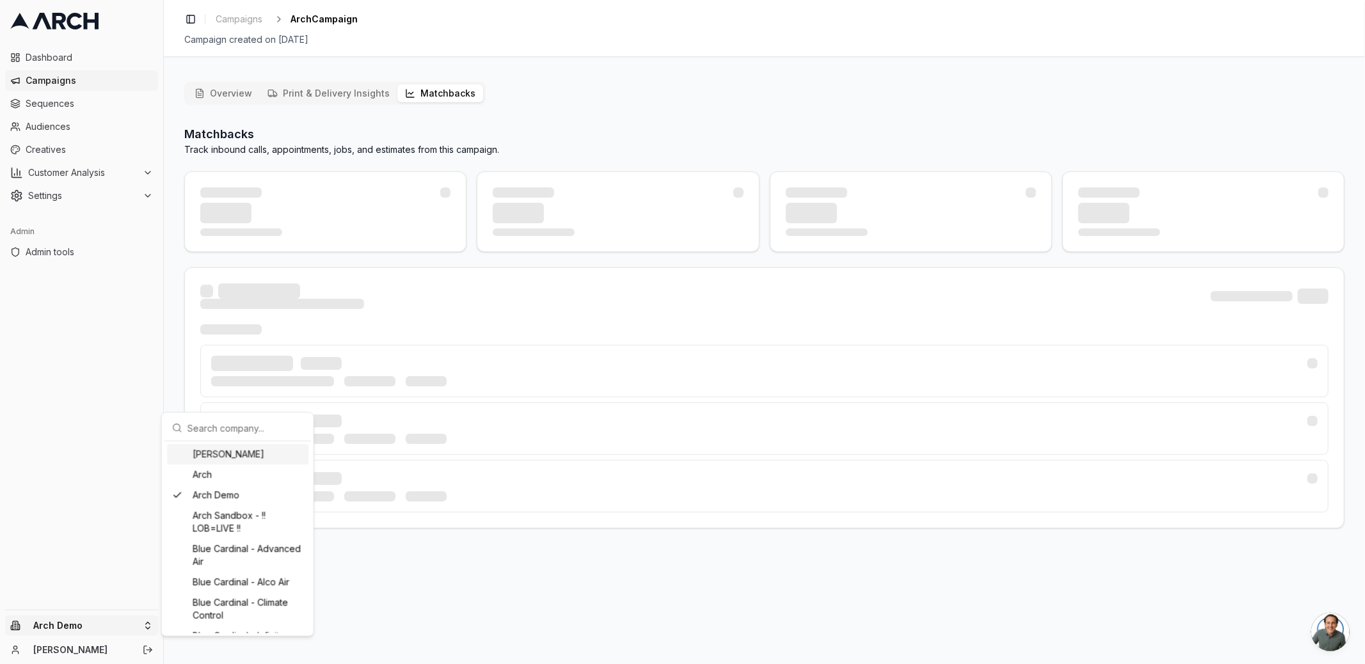
click at [212, 422] on input "text" at bounding box center [245, 428] width 116 height 26
type input "peter"
click at [236, 484] on div "[PERSON_NAME], Heating, Cooling and Drains" at bounding box center [237, 482] width 141 height 46
click at [106, 523] on html "Dashboard Campaigns Sequences Audiences Creatives Customer Analysis Settings Ad…" at bounding box center [682, 332] width 1365 height 664
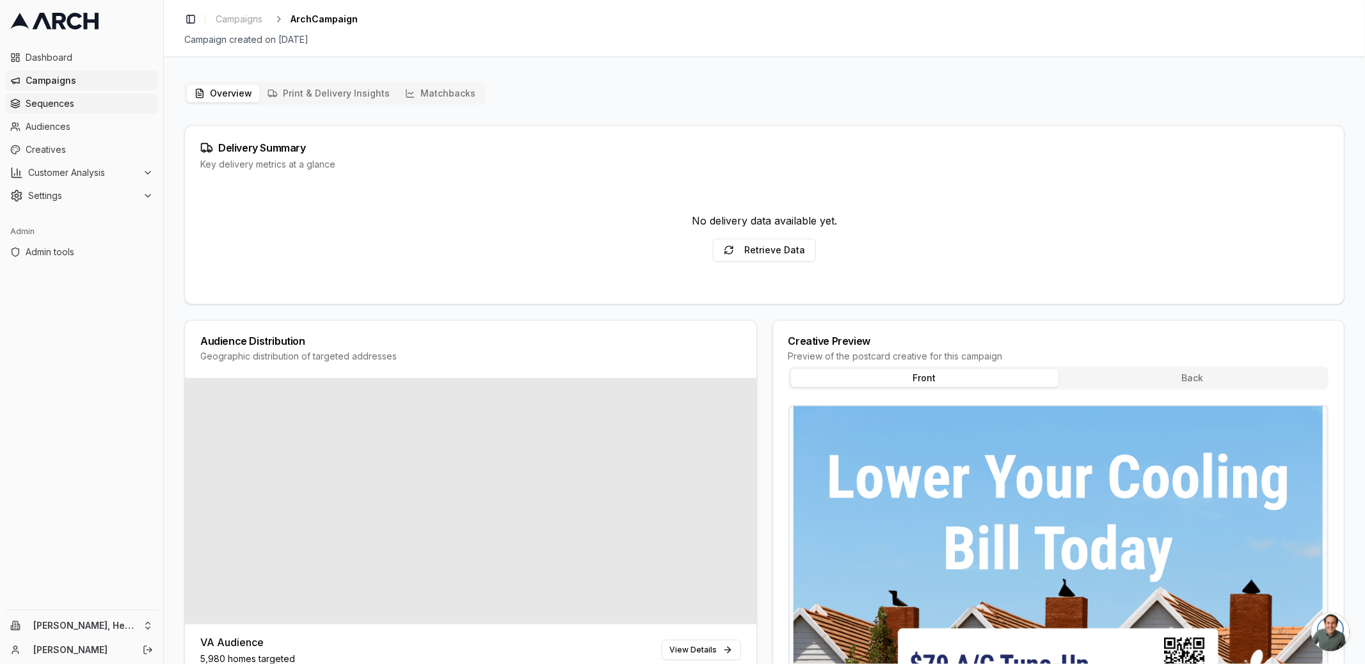
click at [54, 105] on span "Sequences" at bounding box center [89, 103] width 127 height 13
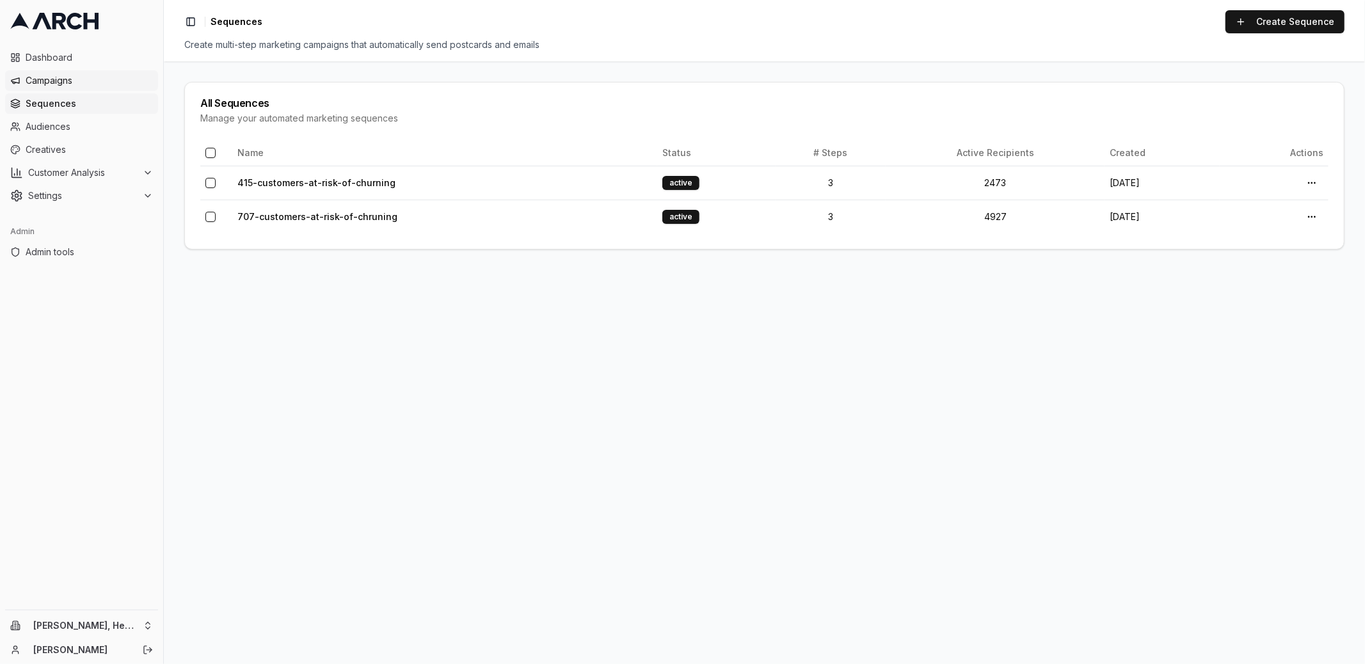
click at [44, 75] on span "Campaigns" at bounding box center [89, 80] width 127 height 13
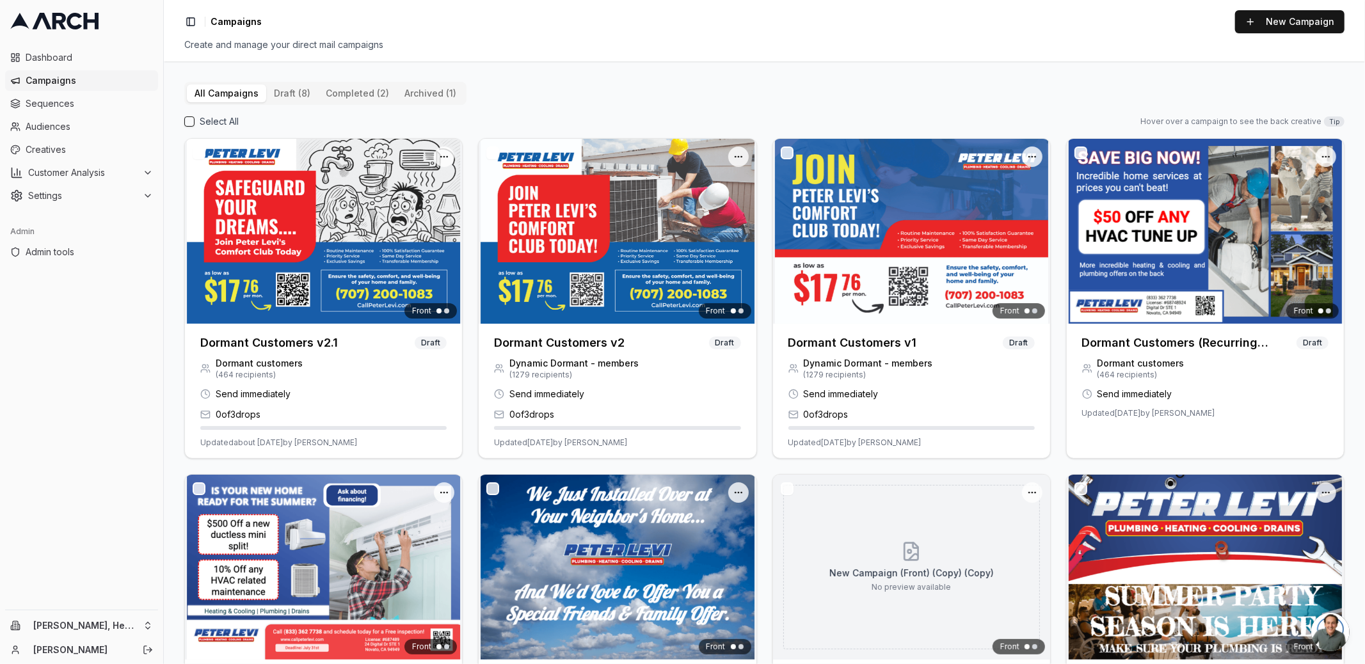
click at [418, 98] on button "archived (1)" at bounding box center [430, 93] width 67 height 18
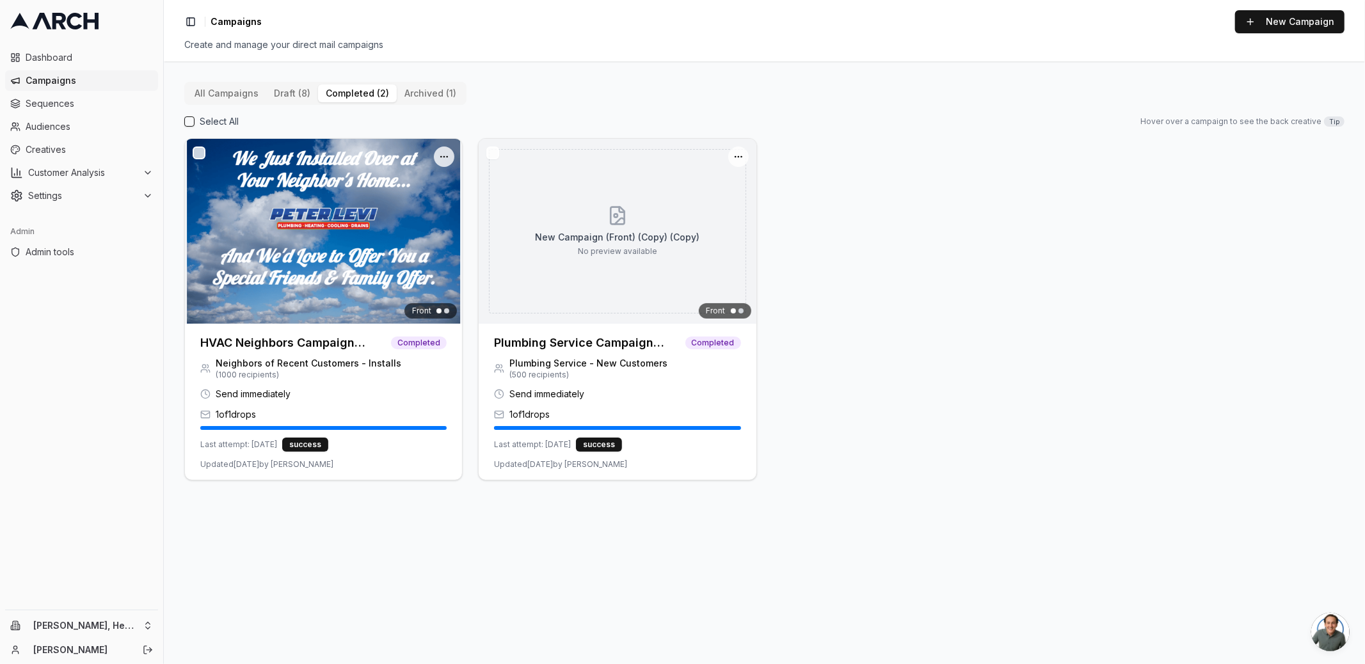
click at [360, 96] on button "completed (2)" at bounding box center [357, 93] width 79 height 18
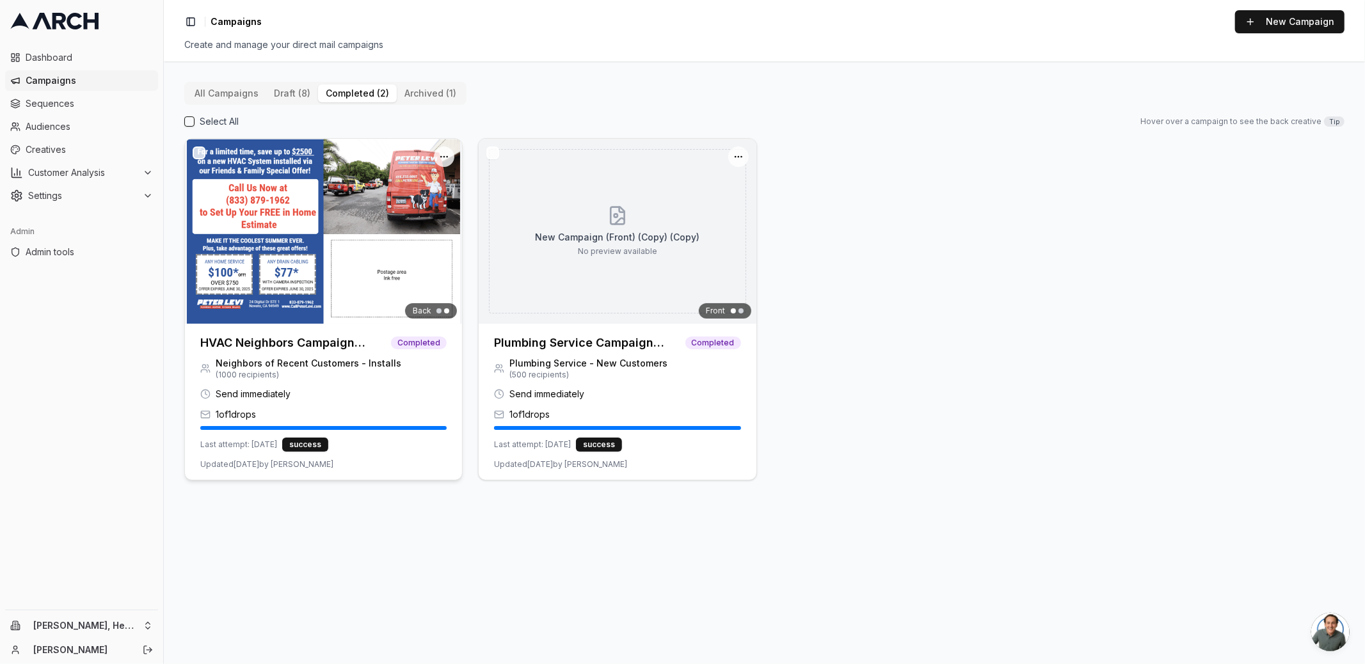
click at [343, 346] on h3 "HVAC Neighbors Campaign [DATE]" at bounding box center [295, 343] width 191 height 18
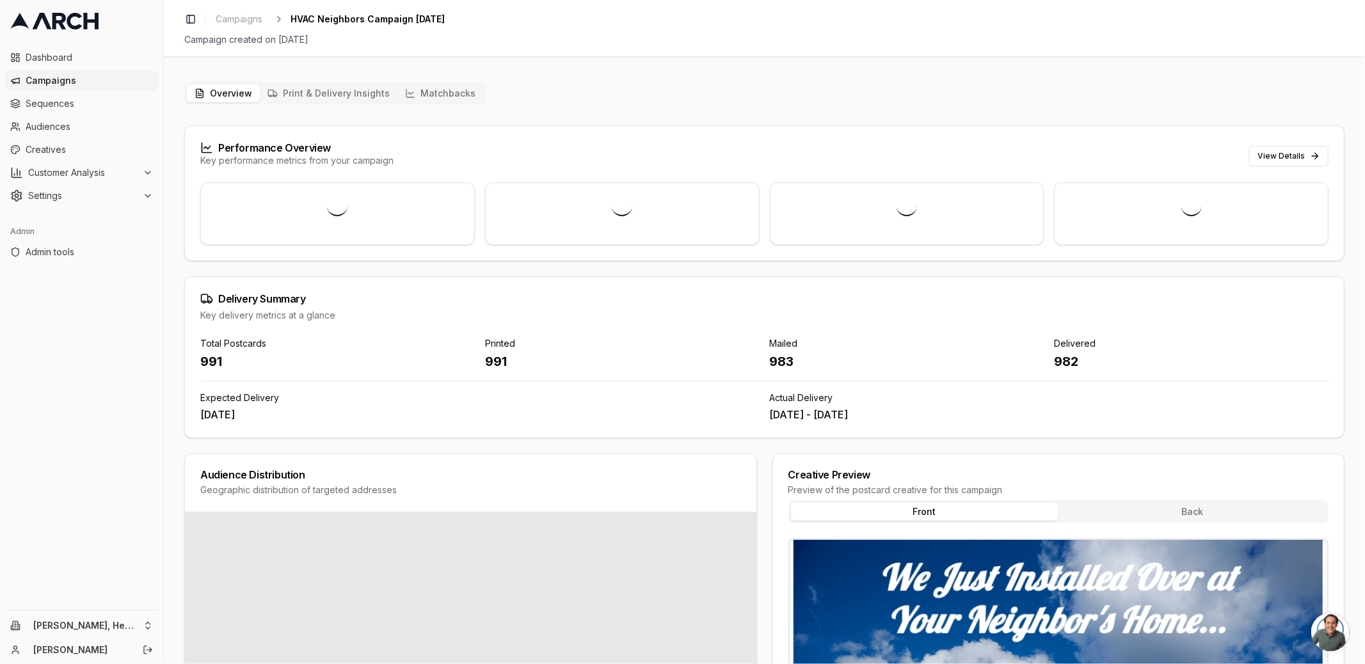
click at [447, 100] on button "Matchbacks" at bounding box center [440, 93] width 86 height 18
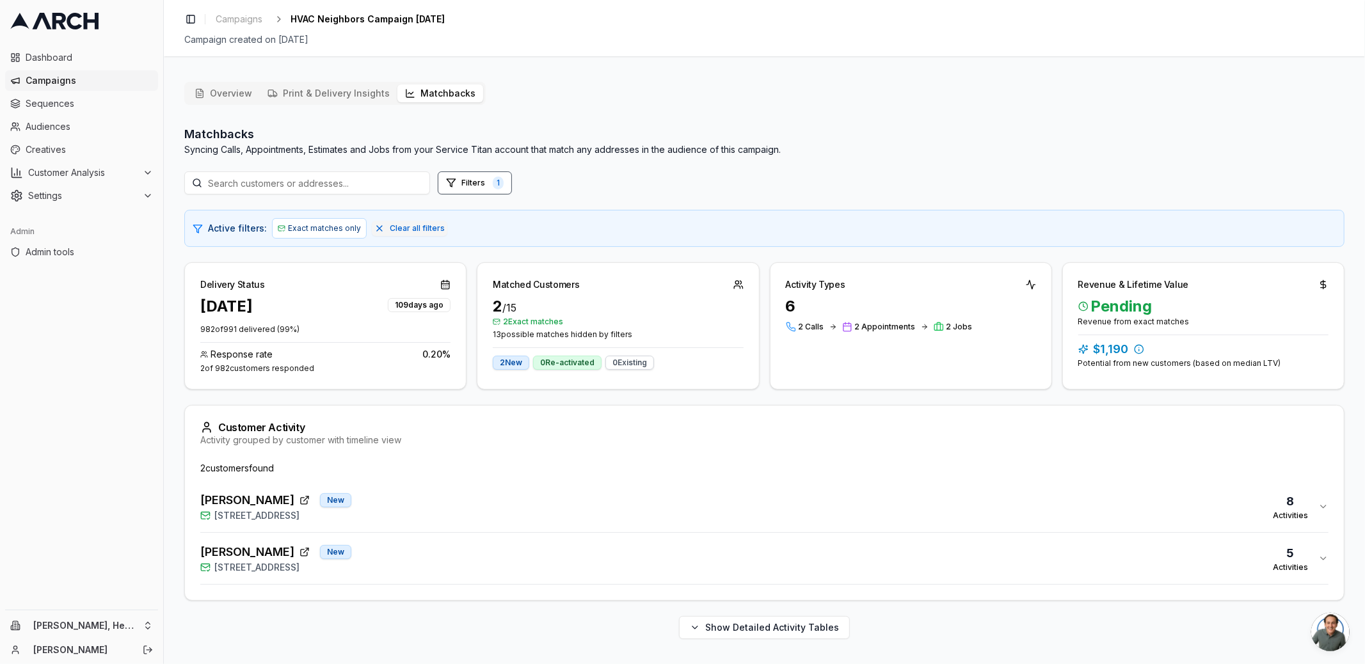
click at [70, 77] on span "Campaigns" at bounding box center [89, 80] width 127 height 13
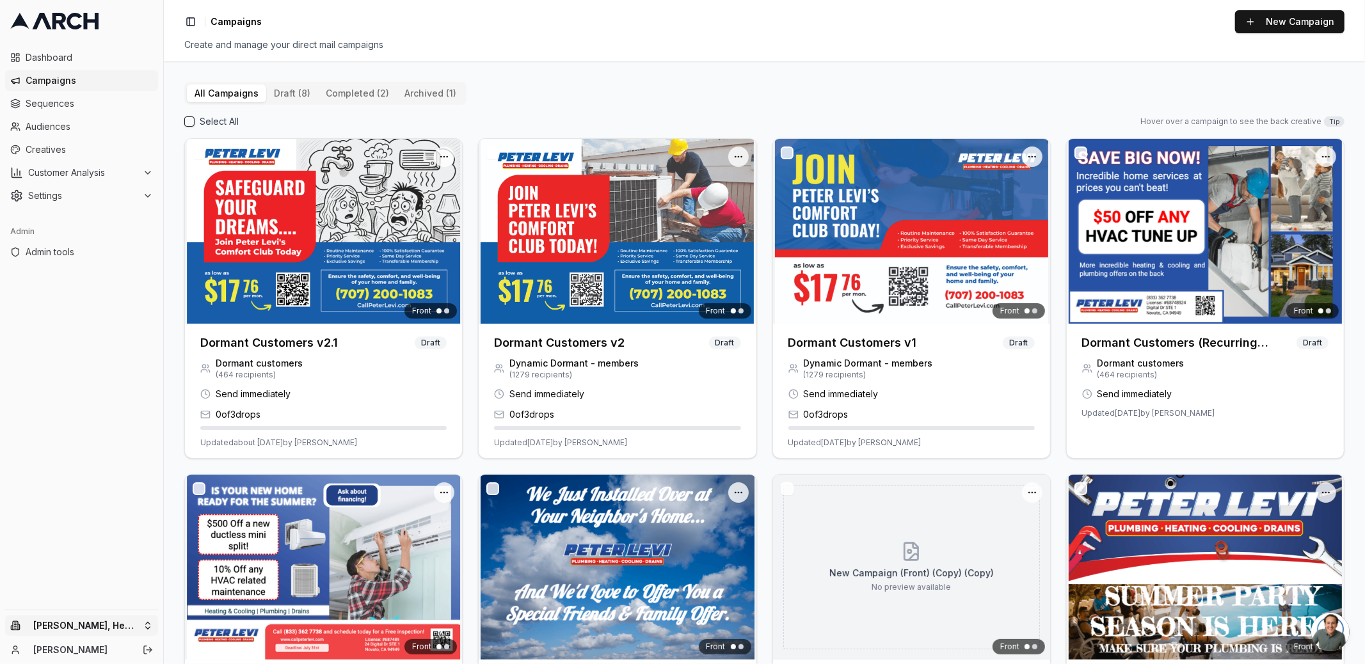
click at [67, 616] on html "Dashboard Campaigns Sequences Audiences Creatives Customer Analysis Settings Ad…" at bounding box center [682, 332] width 1365 height 664
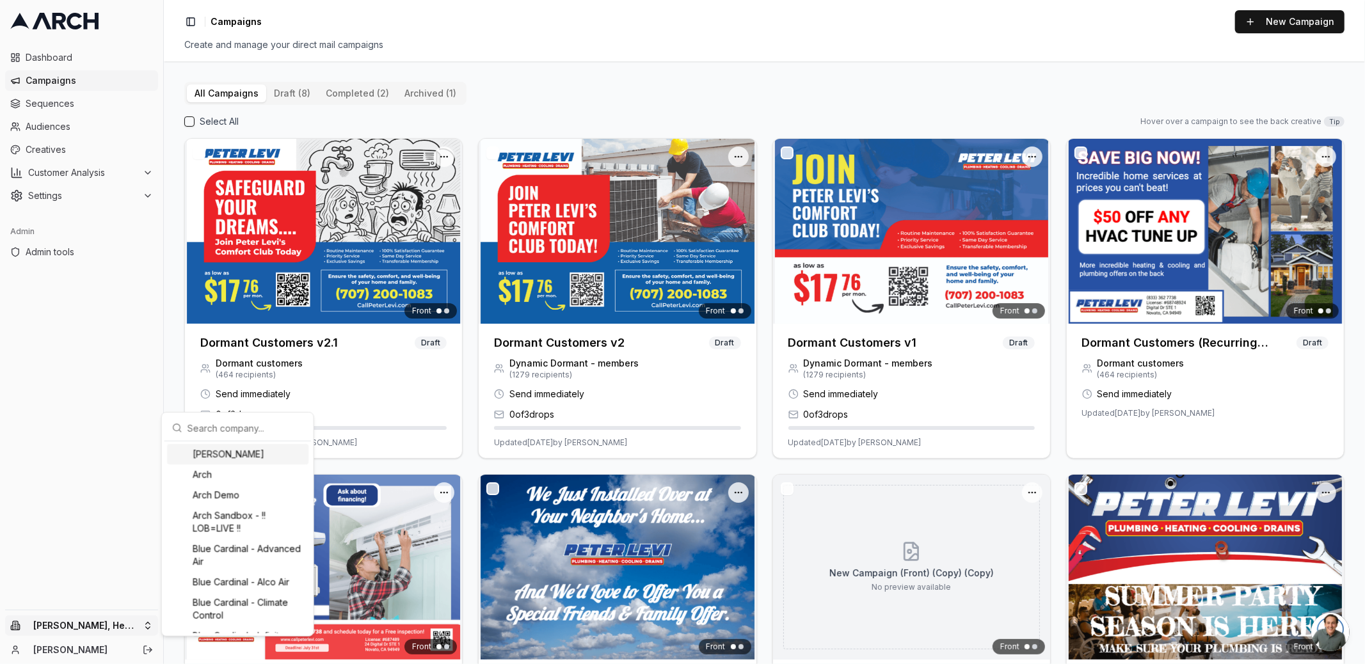
click at [222, 425] on input "text" at bounding box center [245, 428] width 116 height 26
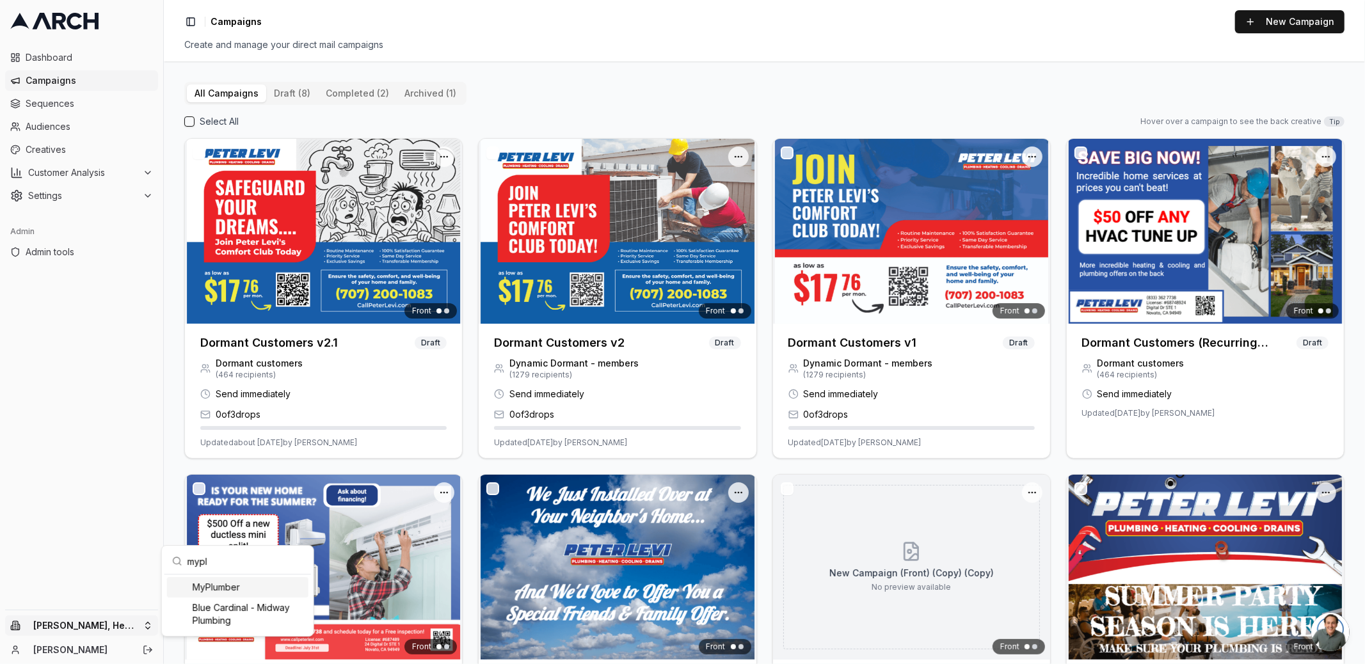
type input "mypl"
click at [236, 594] on div "MyPlumber" at bounding box center [237, 587] width 141 height 20
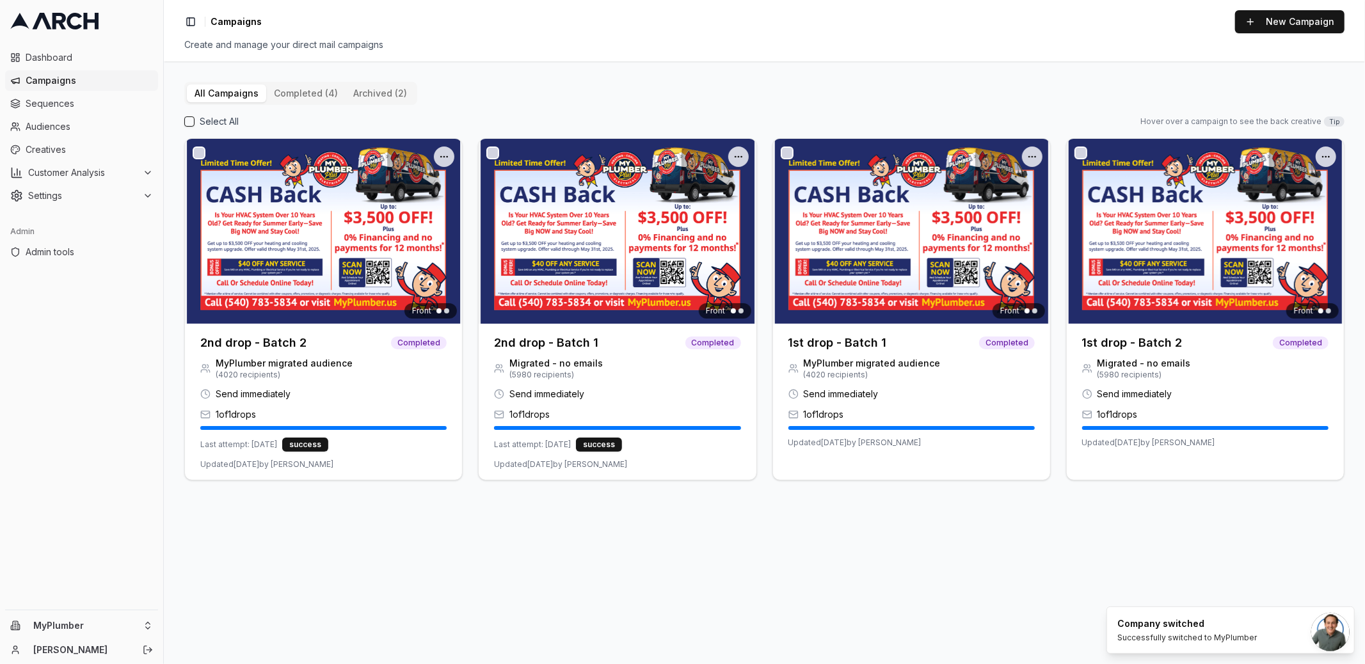
click at [67, 517] on div "Dashboard Campaigns Sequences Audiences Creatives Customer Analysis Settings Ad…" at bounding box center [81, 326] width 163 height 568
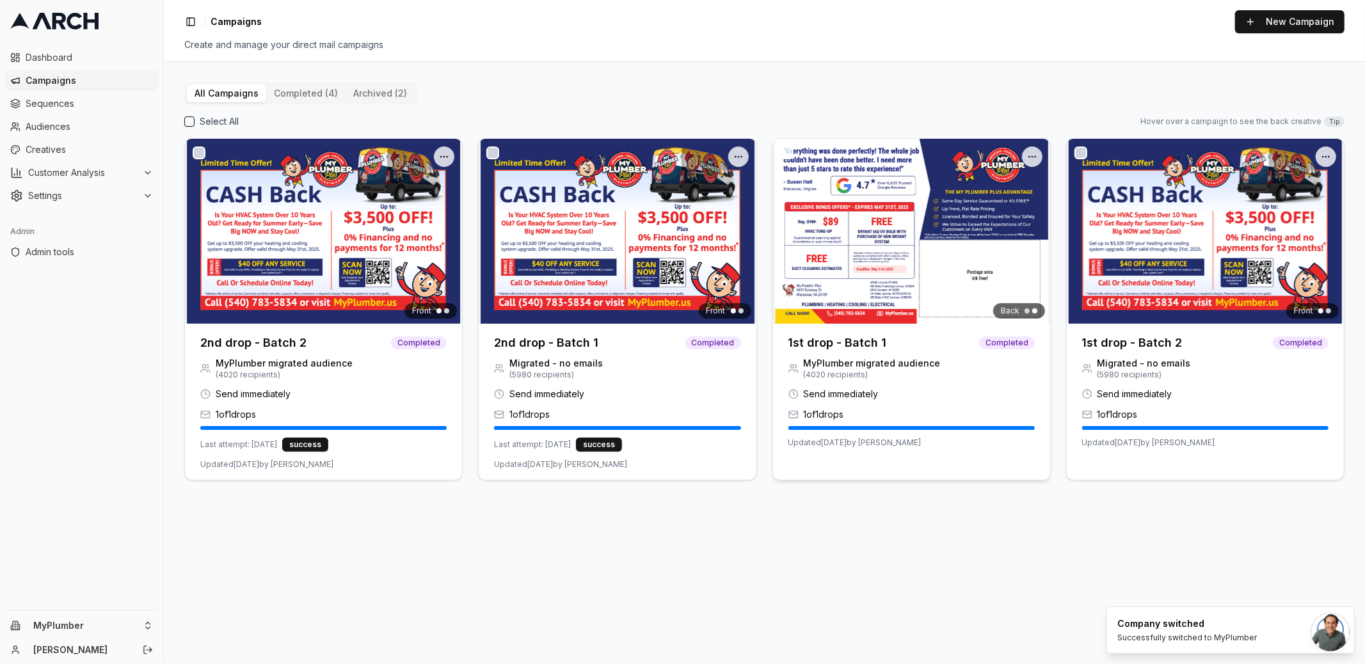
click at [846, 340] on h3 "1st drop - Batch 1" at bounding box center [837, 343] width 99 height 18
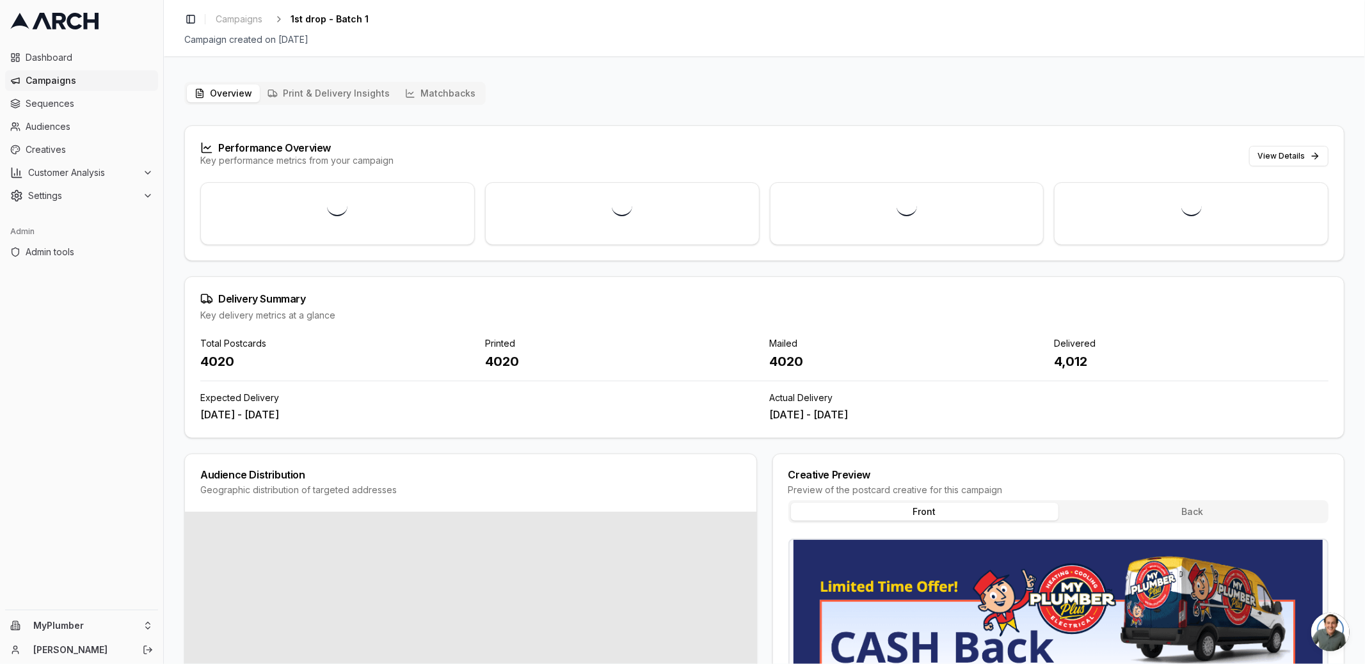
click at [464, 99] on button "Matchbacks" at bounding box center [440, 93] width 86 height 18
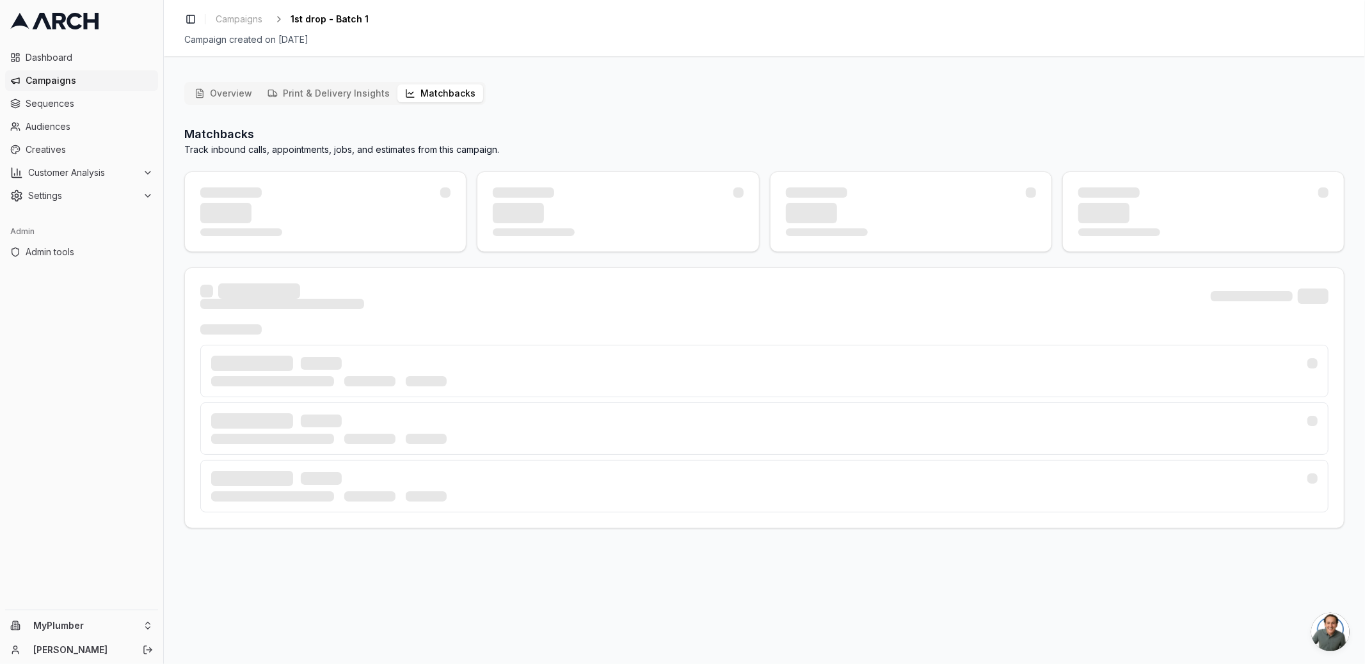
click at [551, 98] on div "Overview Print & Delivery Insights Matchbacks Matchbacks Track inbound calls, a…" at bounding box center [764, 305] width 1160 height 447
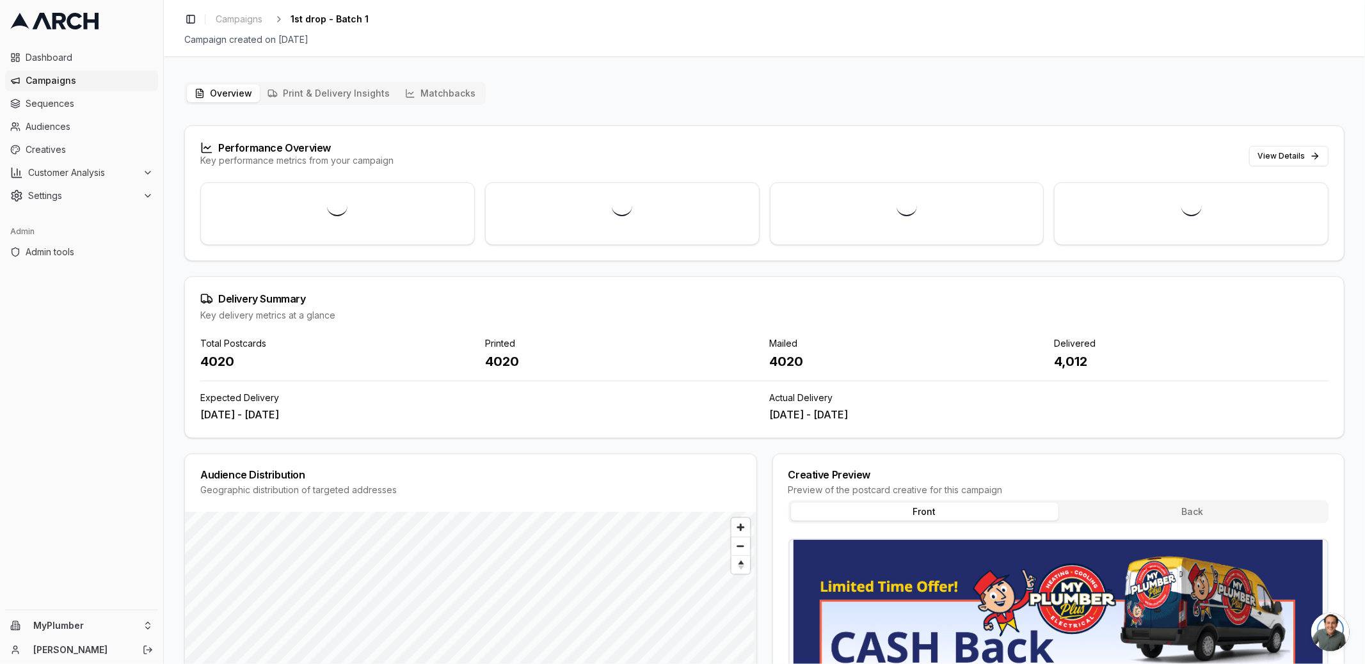
click at [1177, 510] on button "Back" at bounding box center [1191, 512] width 267 height 18
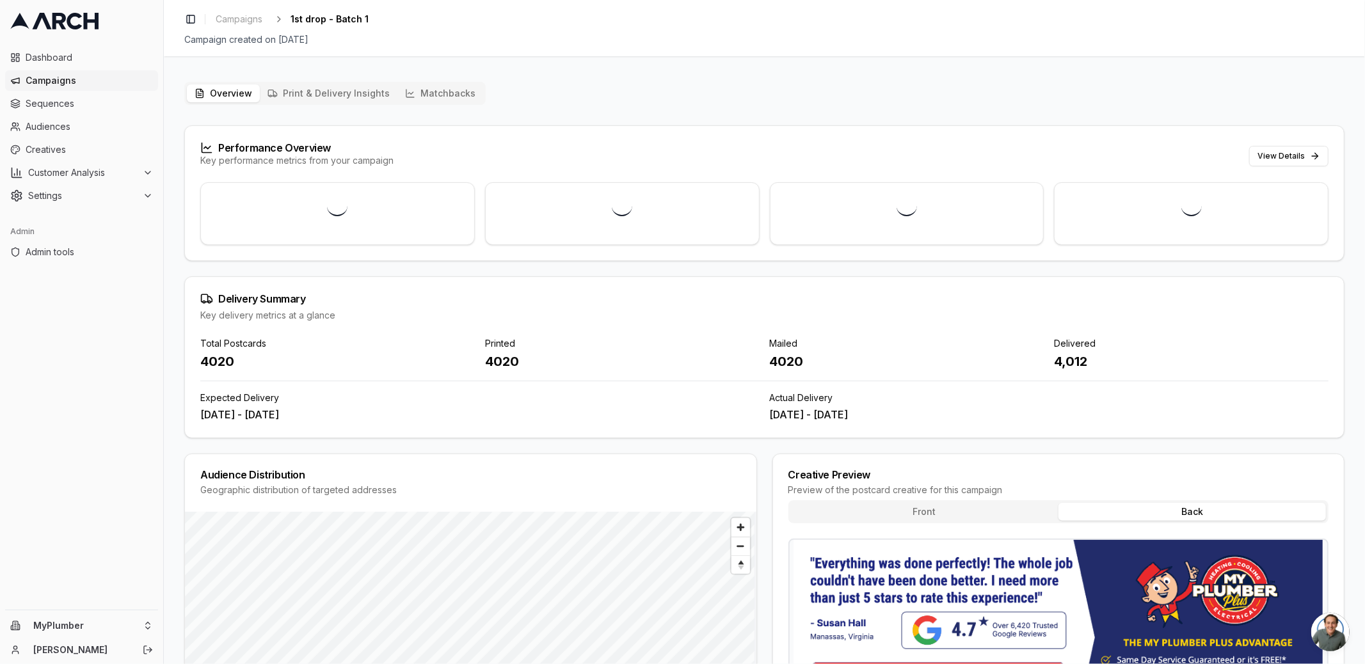
click at [976, 506] on button "Front" at bounding box center [924, 512] width 267 height 18
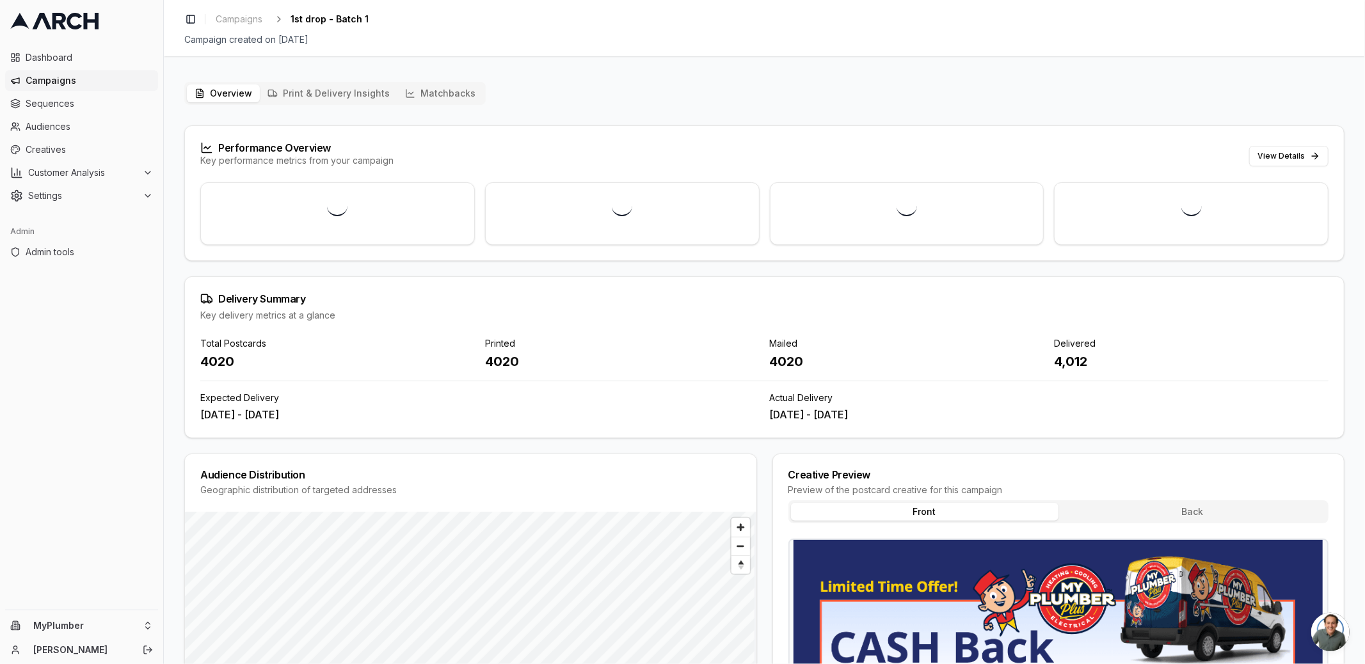
click at [450, 95] on button "Matchbacks" at bounding box center [440, 93] width 86 height 18
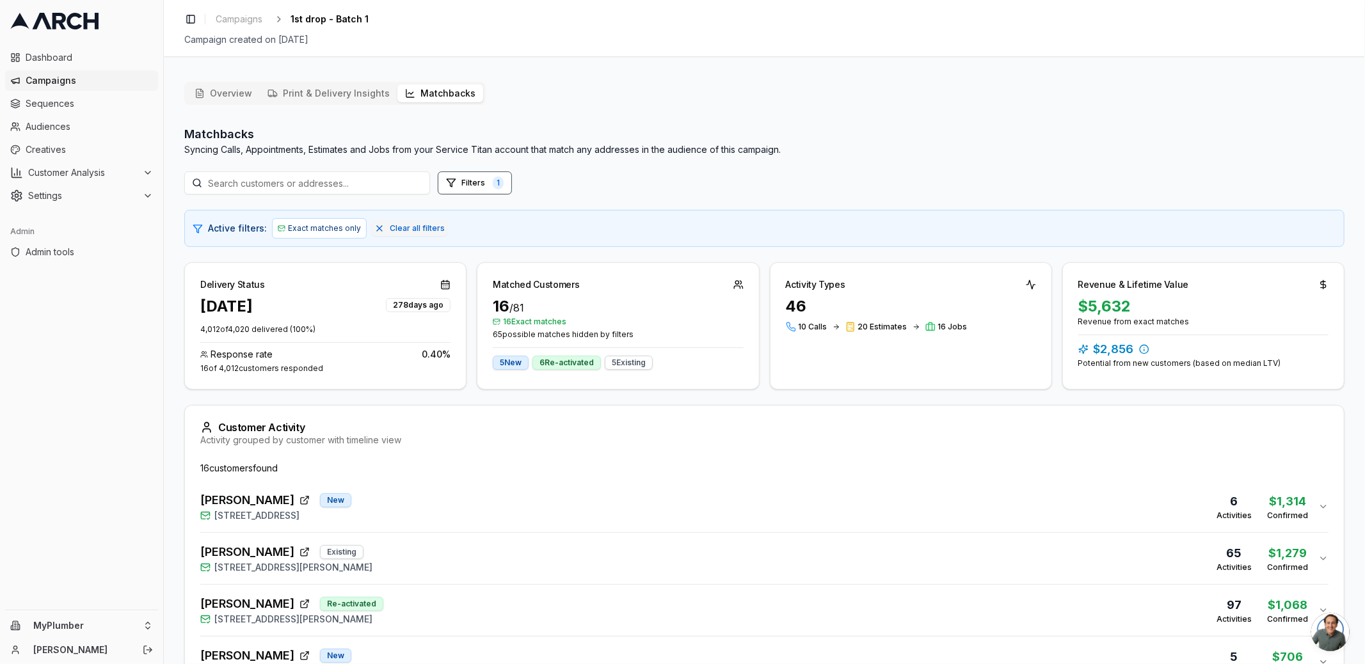
click at [226, 91] on button "Overview" at bounding box center [223, 93] width 73 height 18
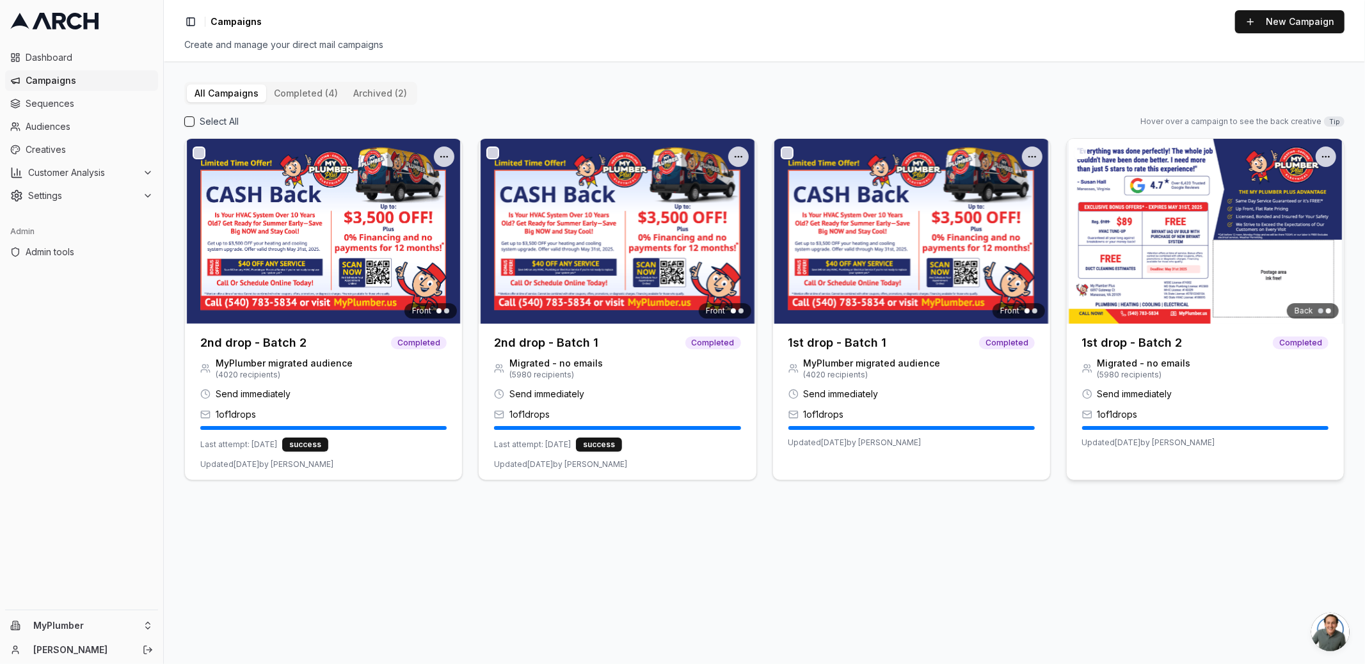
click at [1125, 344] on h3 "1st drop - Batch 2" at bounding box center [1132, 343] width 100 height 18
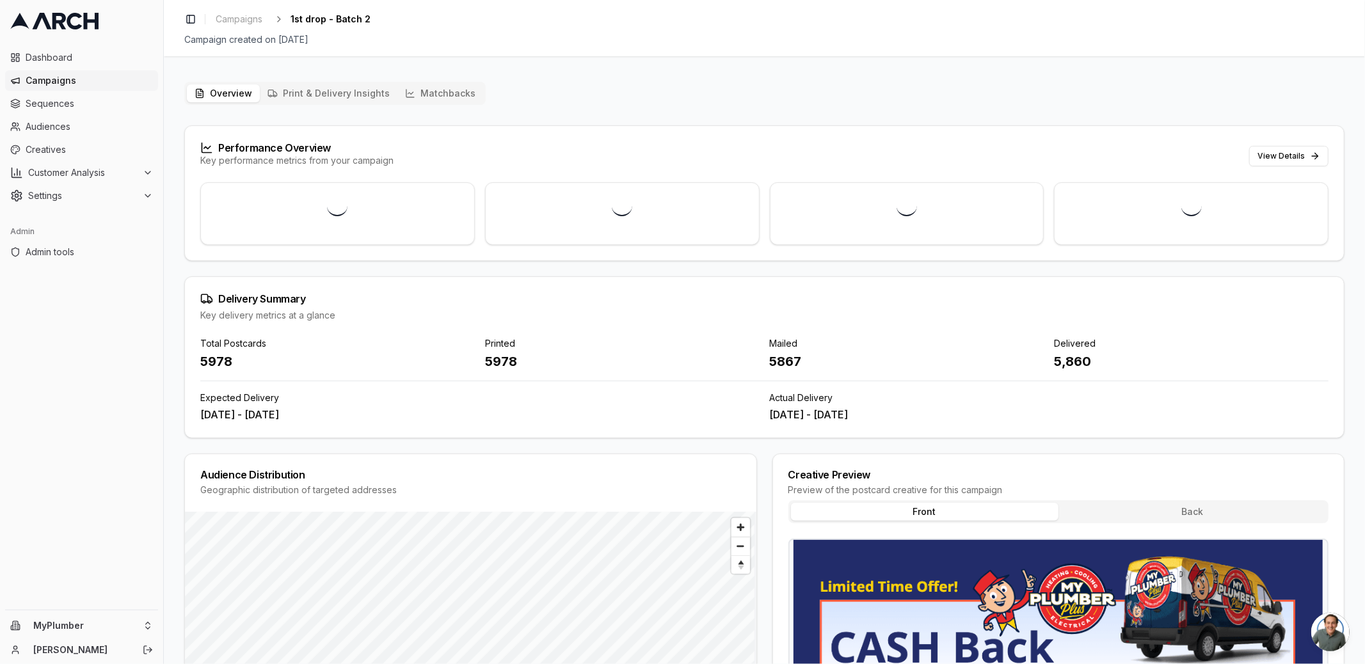
click at [455, 96] on button "Matchbacks" at bounding box center [440, 93] width 86 height 18
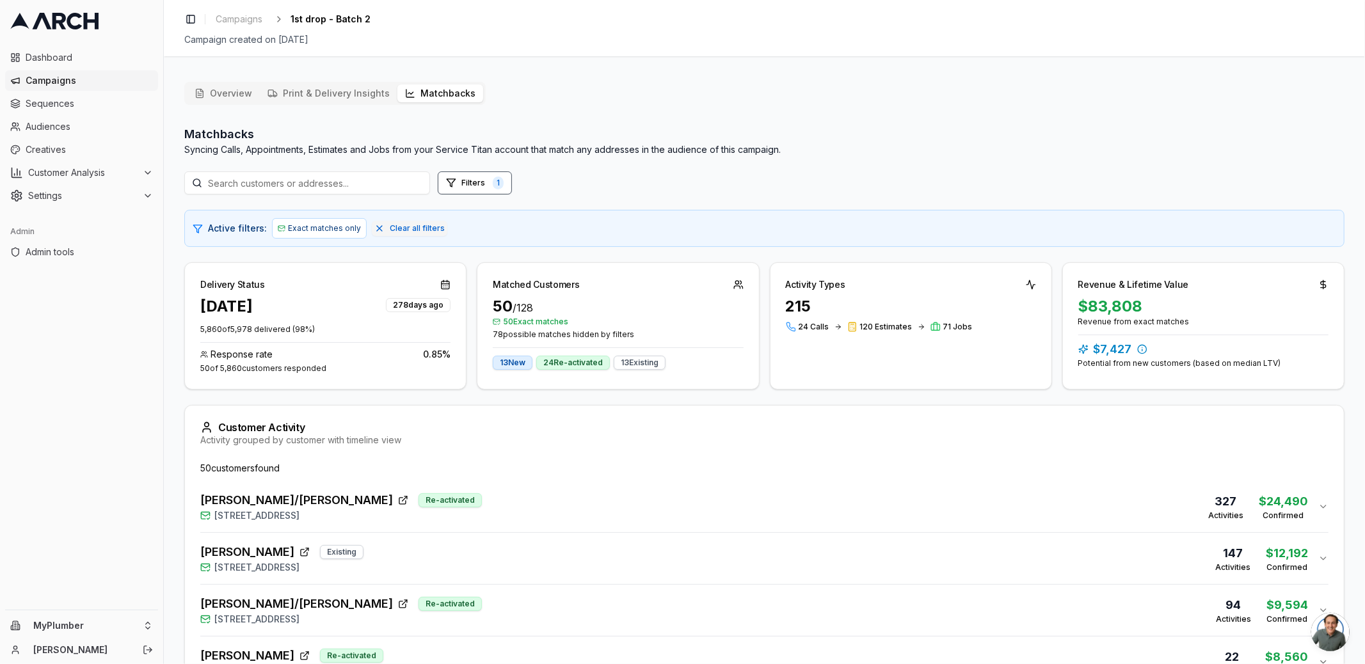
click at [55, 81] on span "Campaigns" at bounding box center [89, 80] width 127 height 13
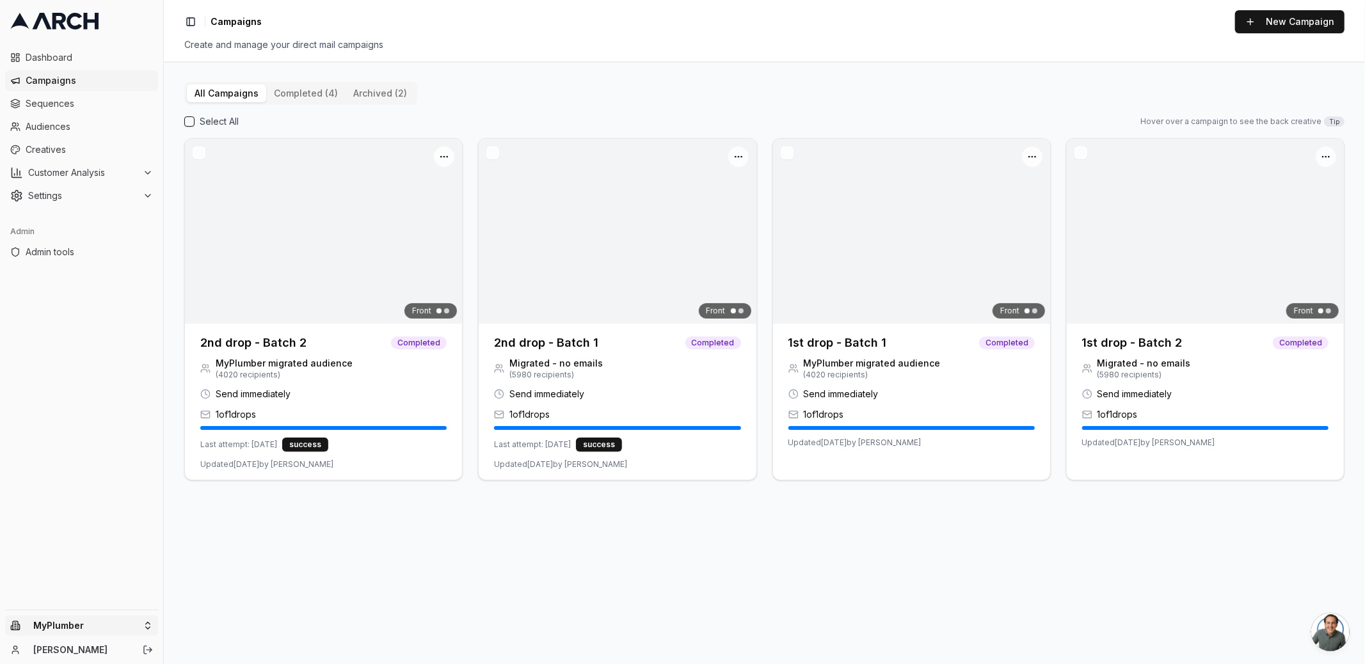
click at [55, 623] on html "Dashboard Campaigns Sequences Audiences Creatives Customer Analysis Settings Ad…" at bounding box center [682, 332] width 1365 height 664
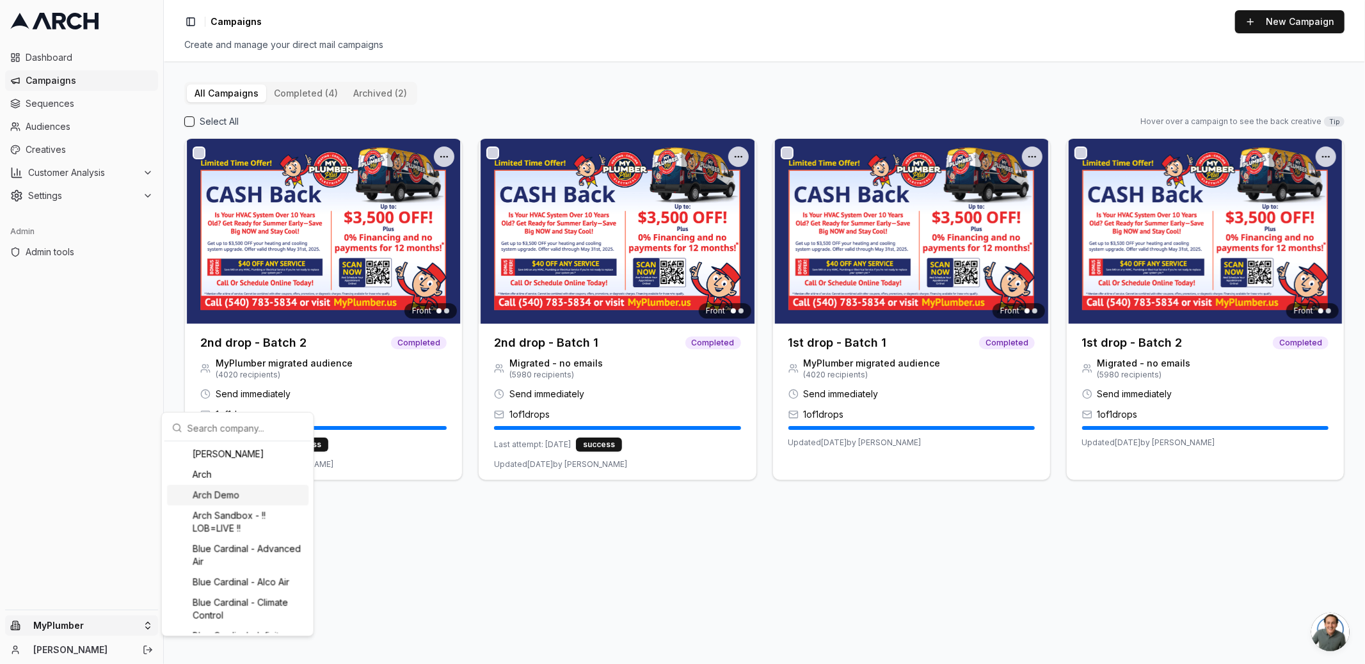
click at [239, 496] on div "Arch Demo" at bounding box center [237, 495] width 141 height 20
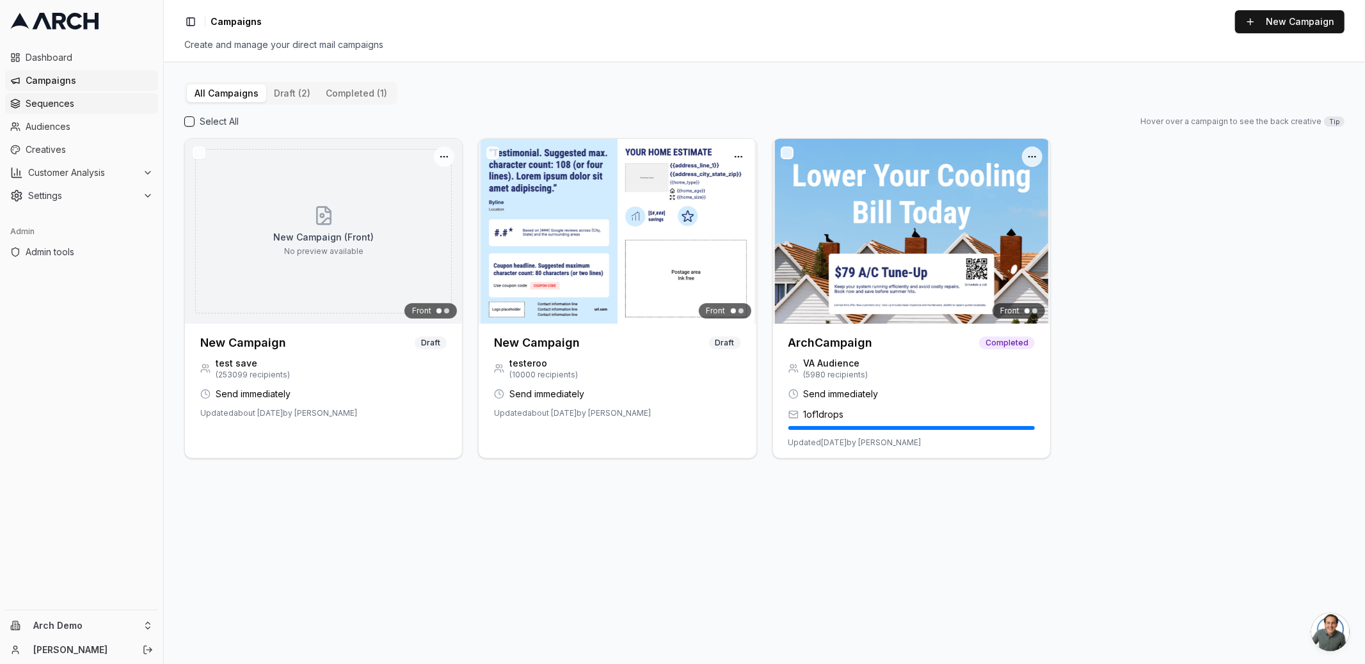
click at [74, 103] on span "Sequences" at bounding box center [89, 103] width 127 height 13
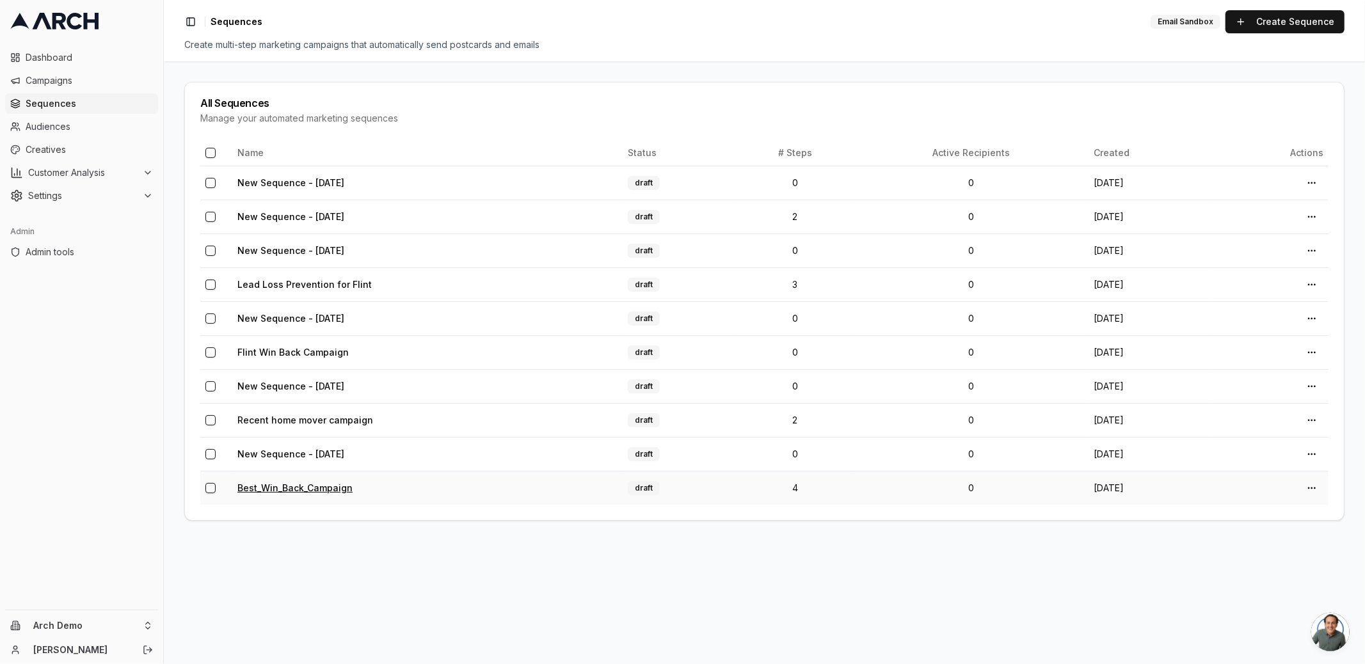
click at [274, 486] on link "Best_Win_Back_Campaign" at bounding box center [294, 487] width 115 height 11
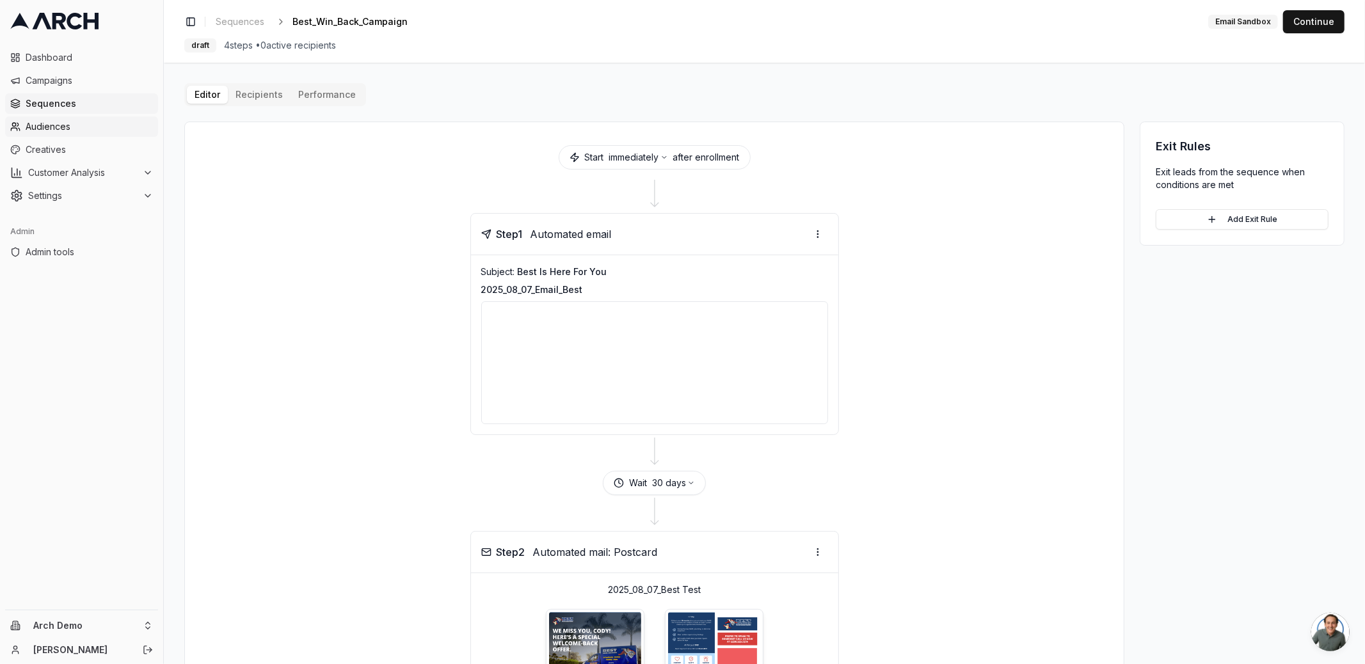
click at [54, 122] on span "Audiences" at bounding box center [89, 126] width 127 height 13
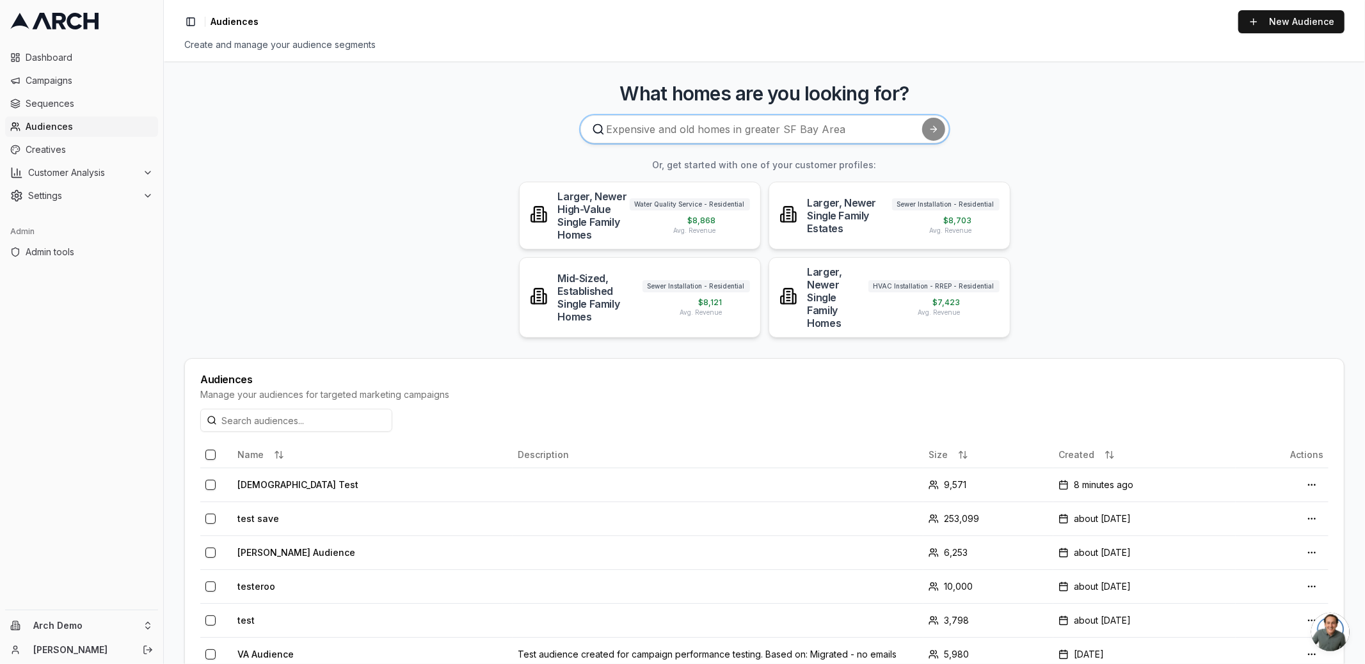
click at [697, 130] on input at bounding box center [764, 129] width 369 height 28
type input "find all homes with 2000 or more squarefeet"
click at [922, 118] on button "submit" at bounding box center [933, 129] width 23 height 23
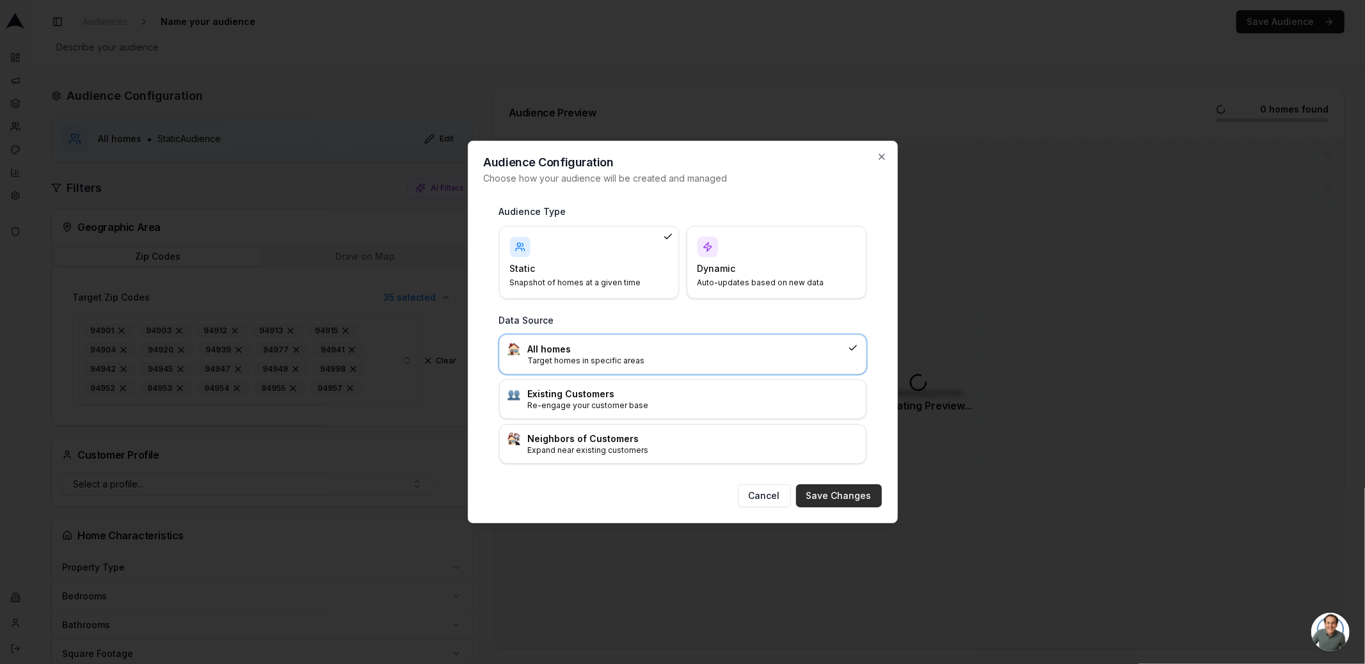
click at [816, 487] on button "Save Changes" at bounding box center [839, 495] width 86 height 23
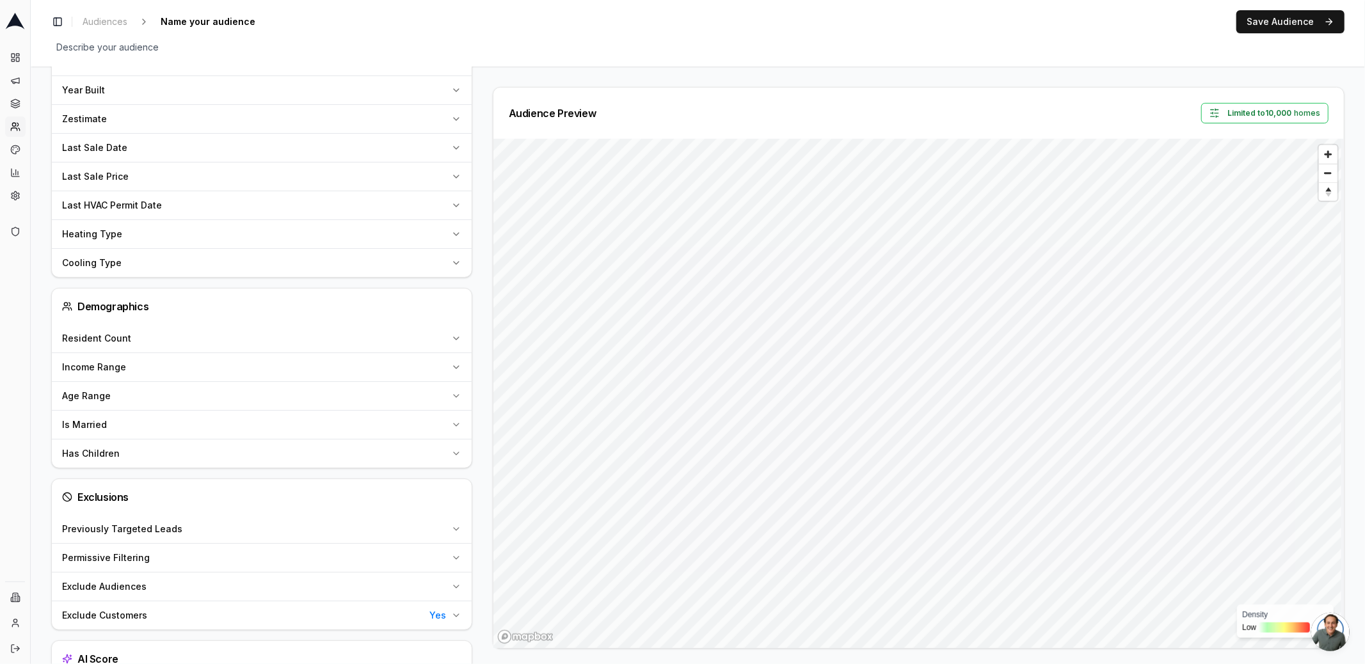
scroll to position [665, 0]
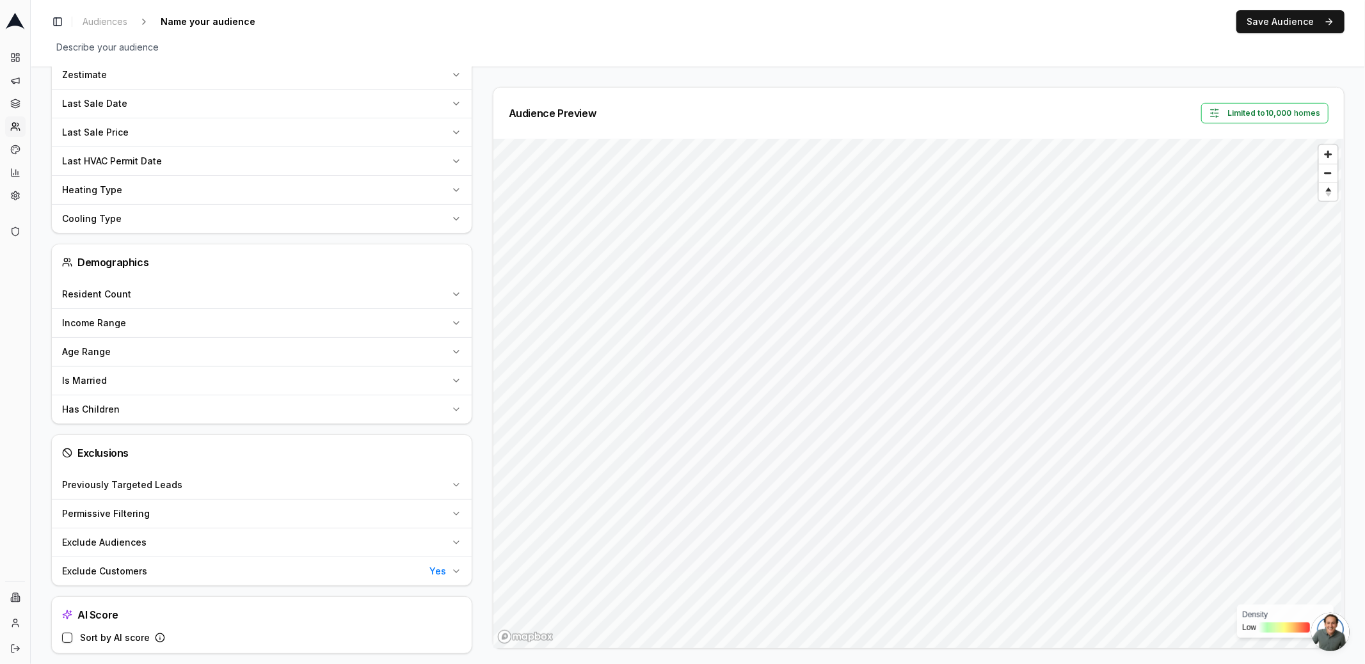
click at [67, 633] on button "Sort by AI score" at bounding box center [67, 638] width 10 height 10
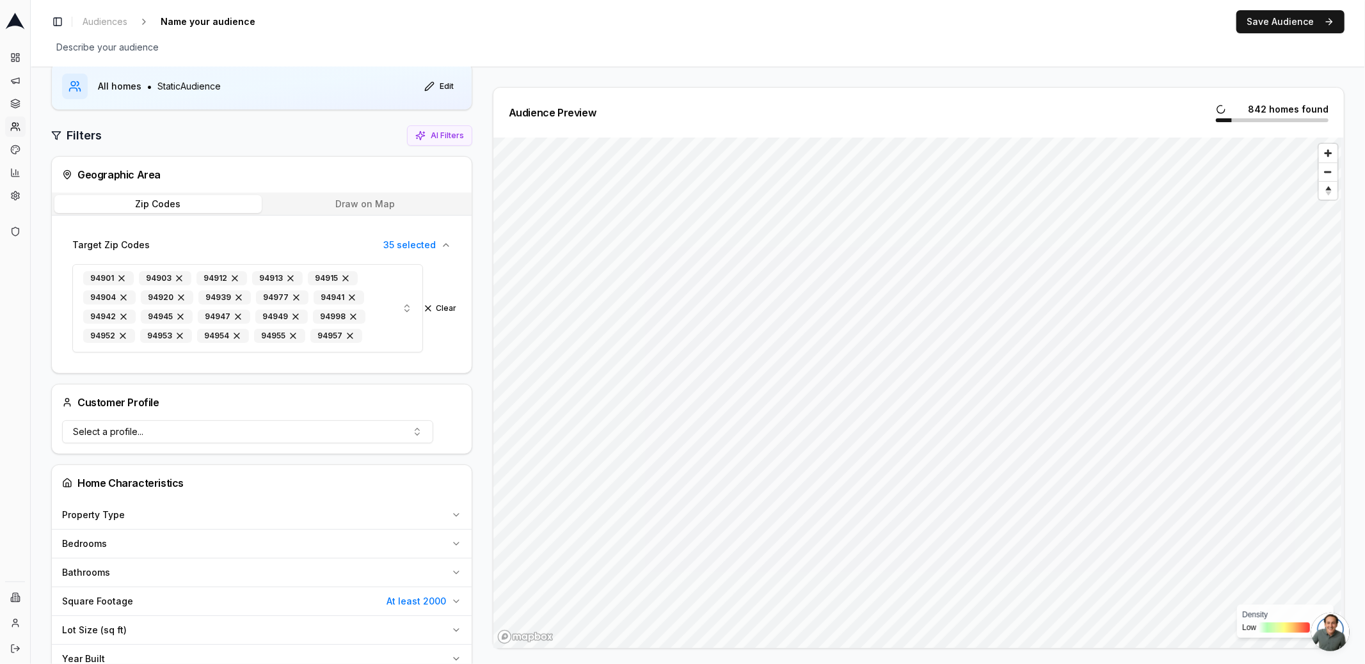
scroll to position [0, 0]
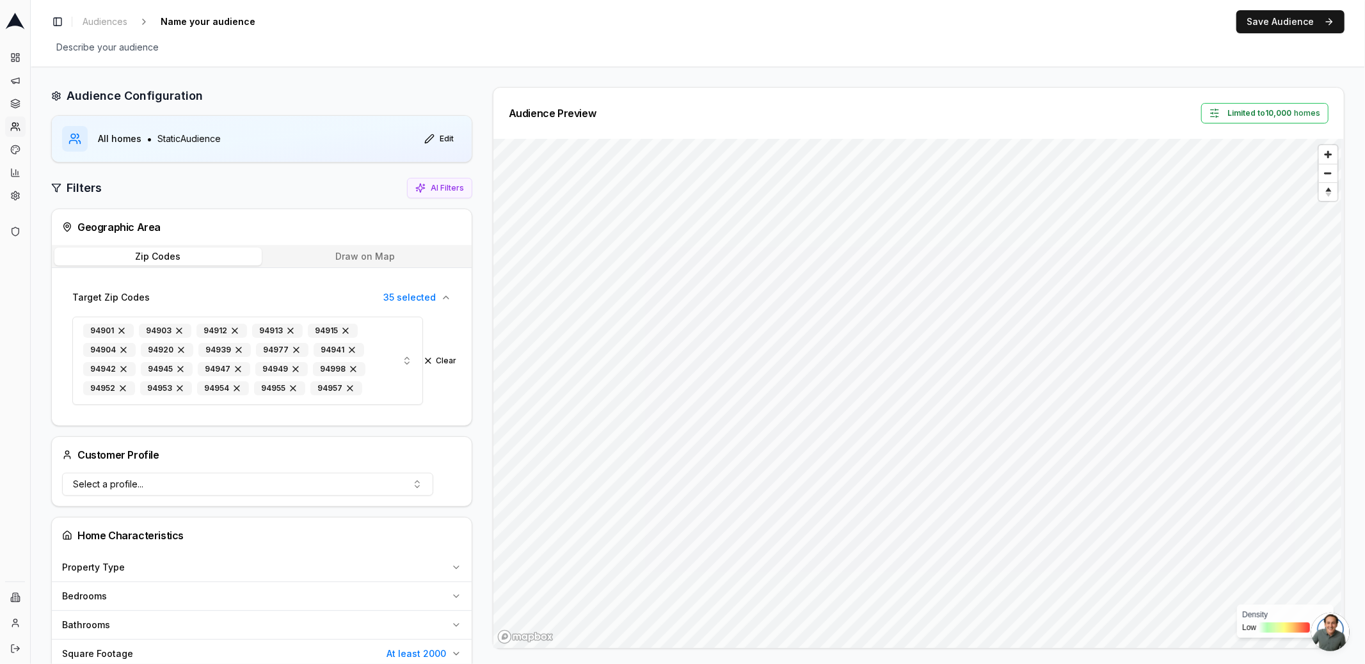
click at [349, 255] on button "Draw on Map" at bounding box center [365, 257] width 207 height 18
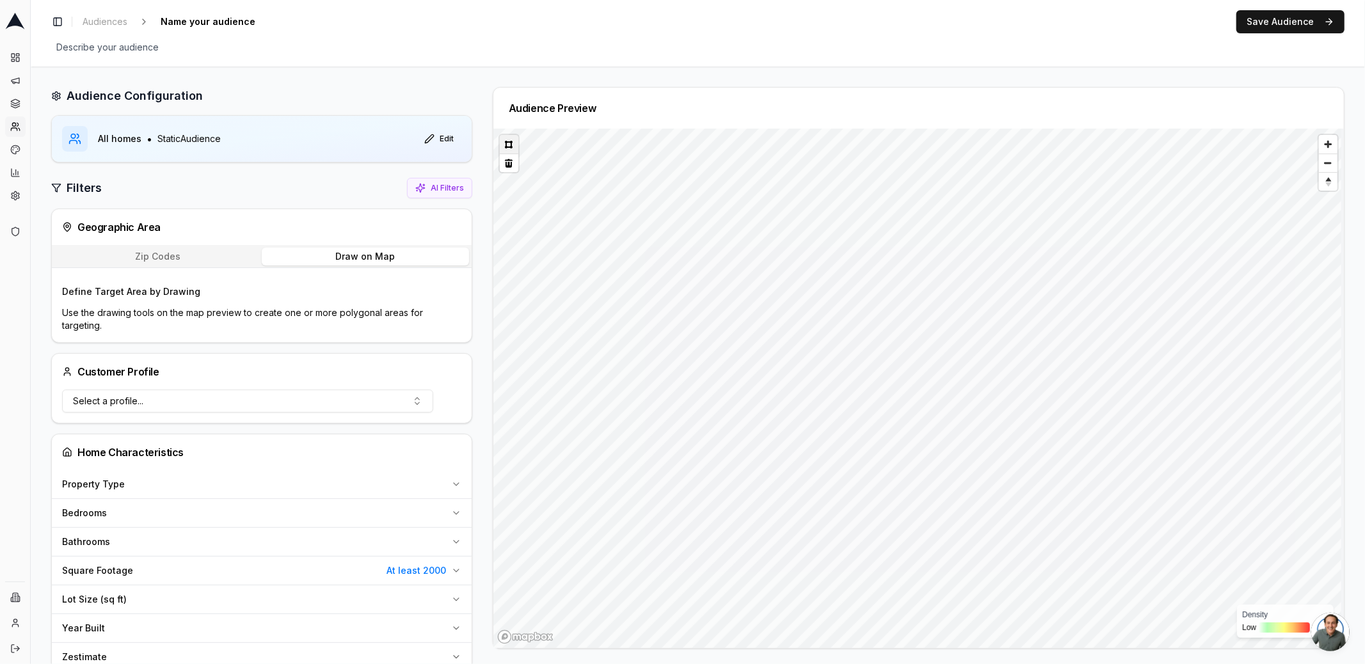
click at [507, 146] on button at bounding box center [509, 144] width 19 height 19
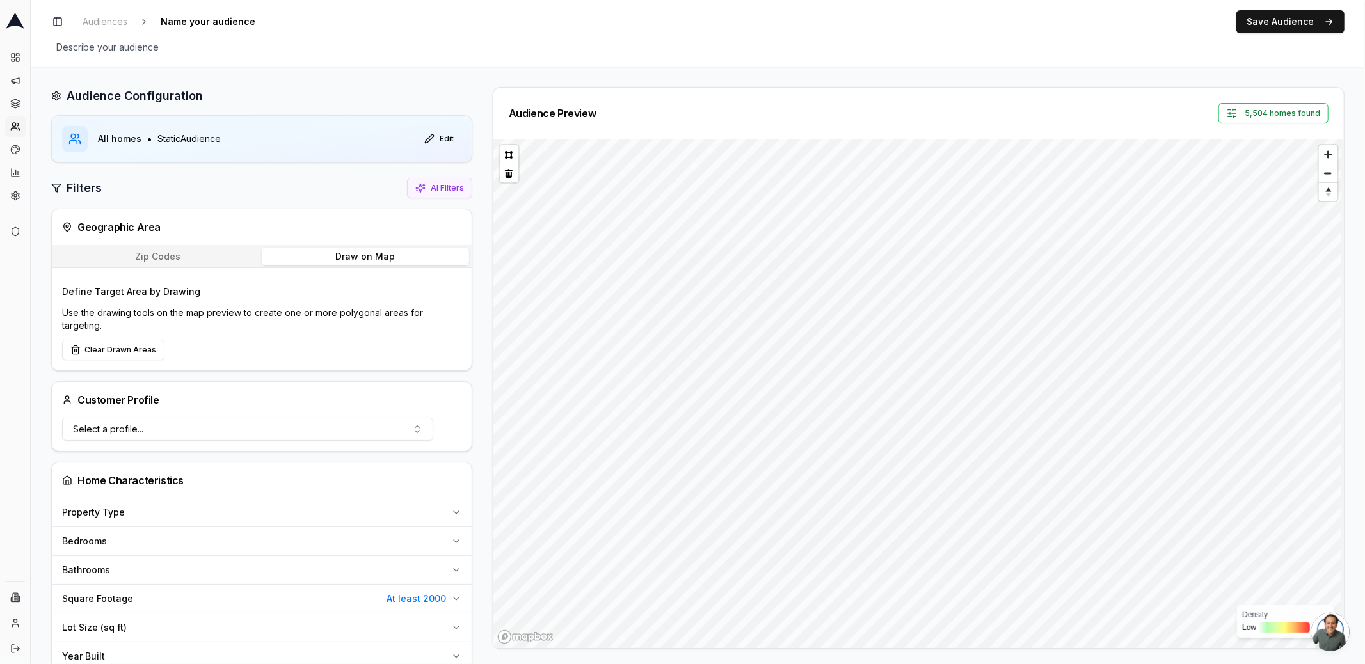
scroll to position [8, 0]
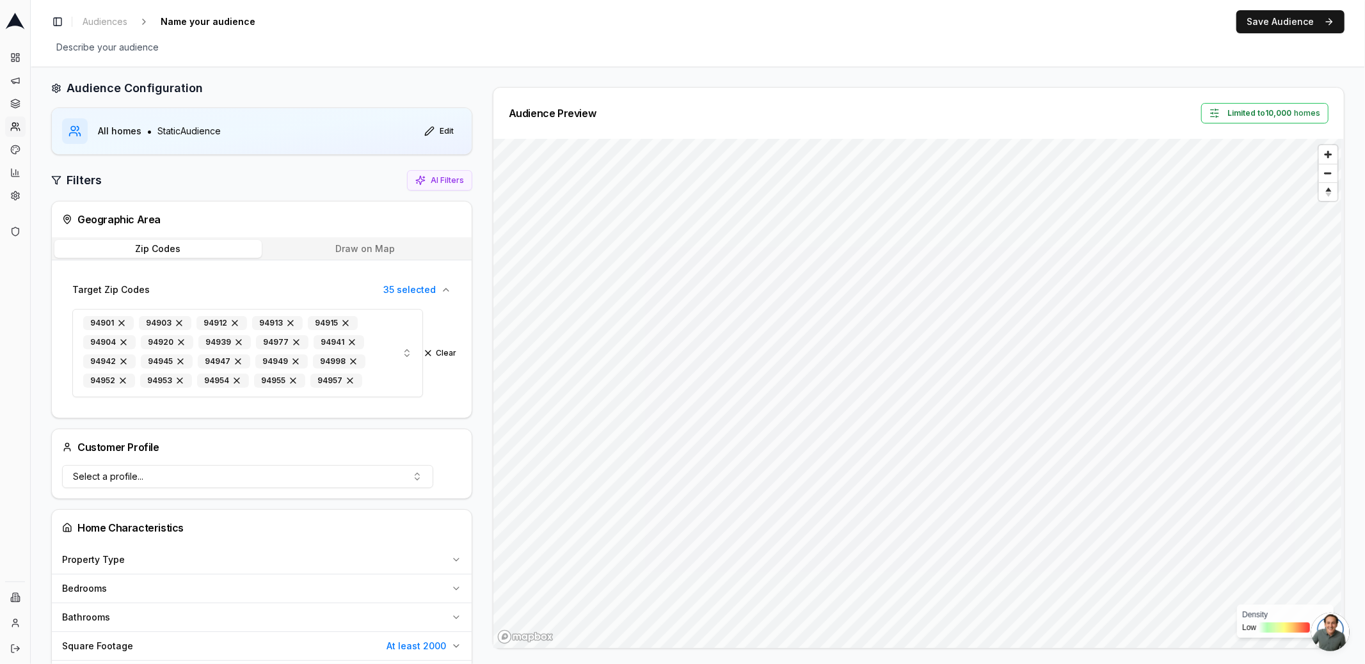
click at [174, 250] on button "Zip Codes" at bounding box center [157, 249] width 207 height 18
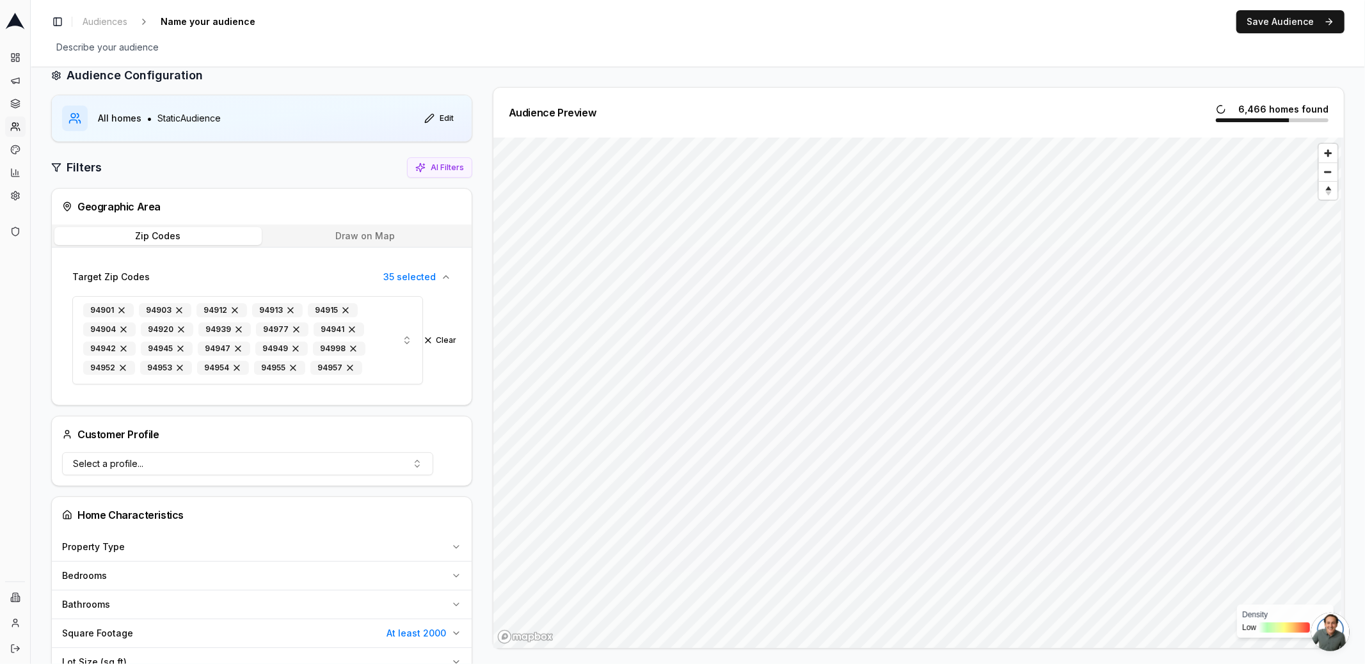
scroll to position [0, 0]
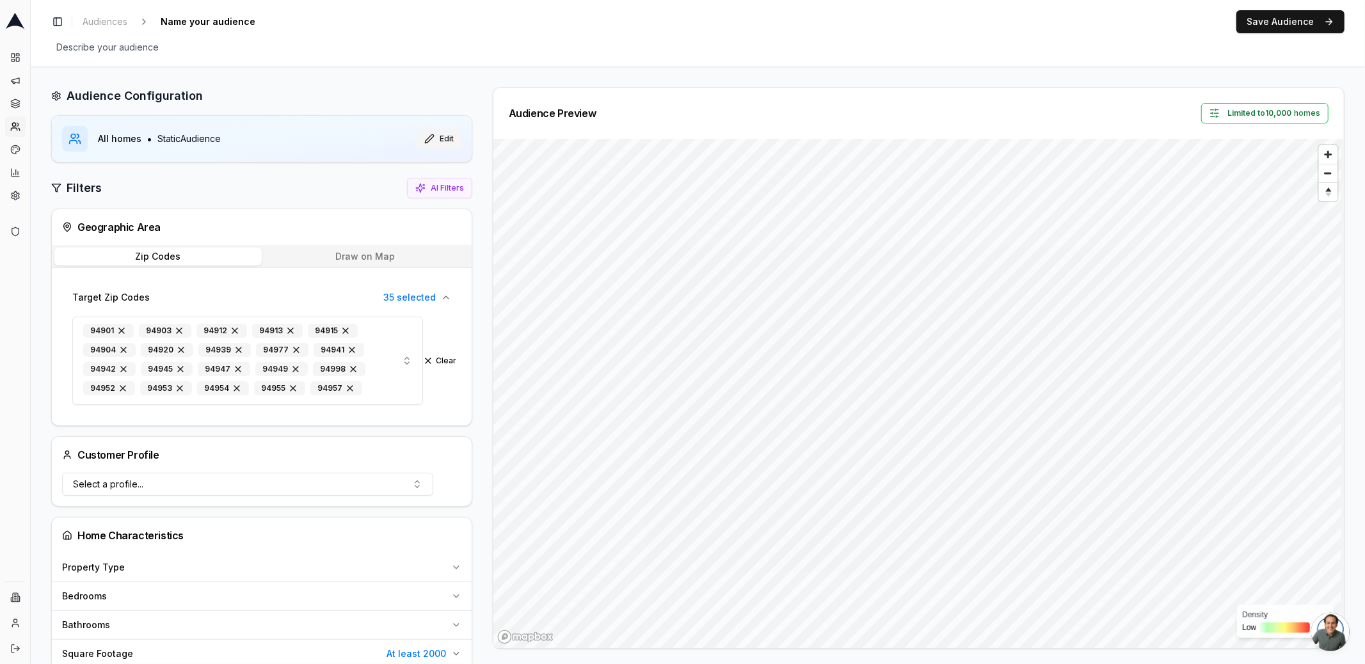
click at [437, 140] on button "Edit" at bounding box center [439, 139] width 45 height 20
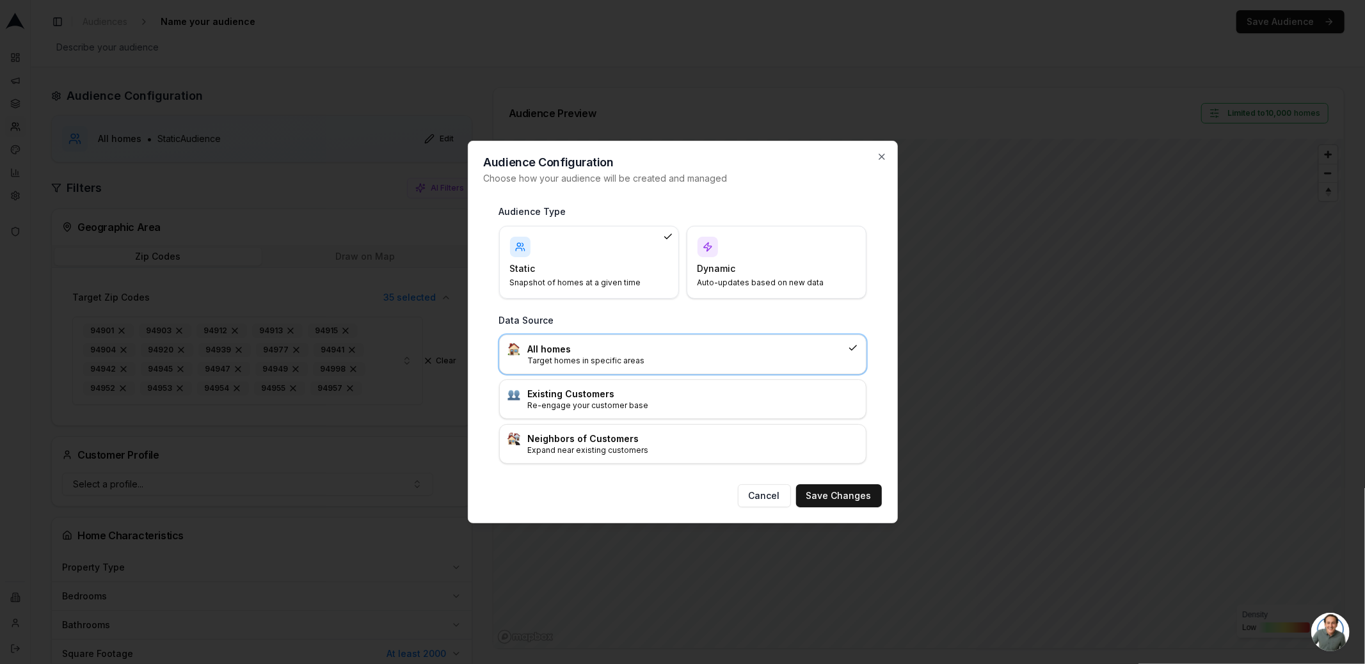
click at [756, 258] on div "Dynamic Auto-updates based on new data" at bounding box center [776, 262] width 158 height 51
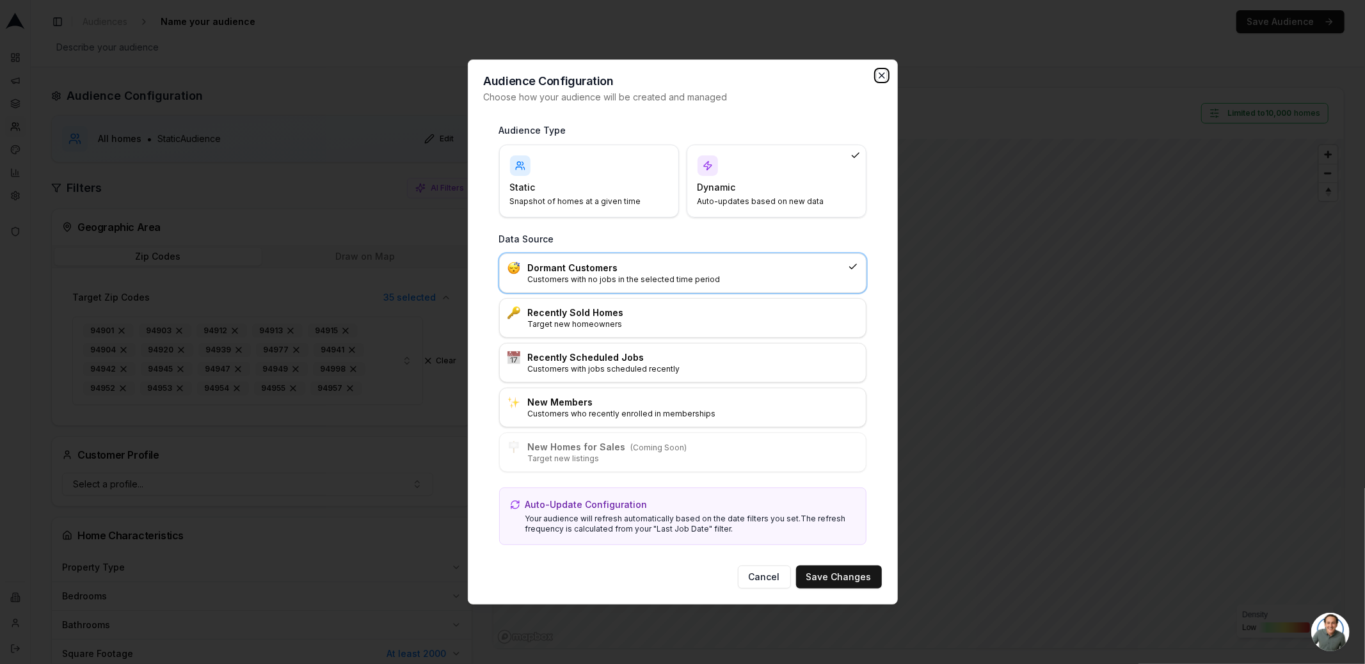
click at [880, 75] on icon "button" at bounding box center [881, 75] width 5 height 5
